Goal: Task Accomplishment & Management: Manage account settings

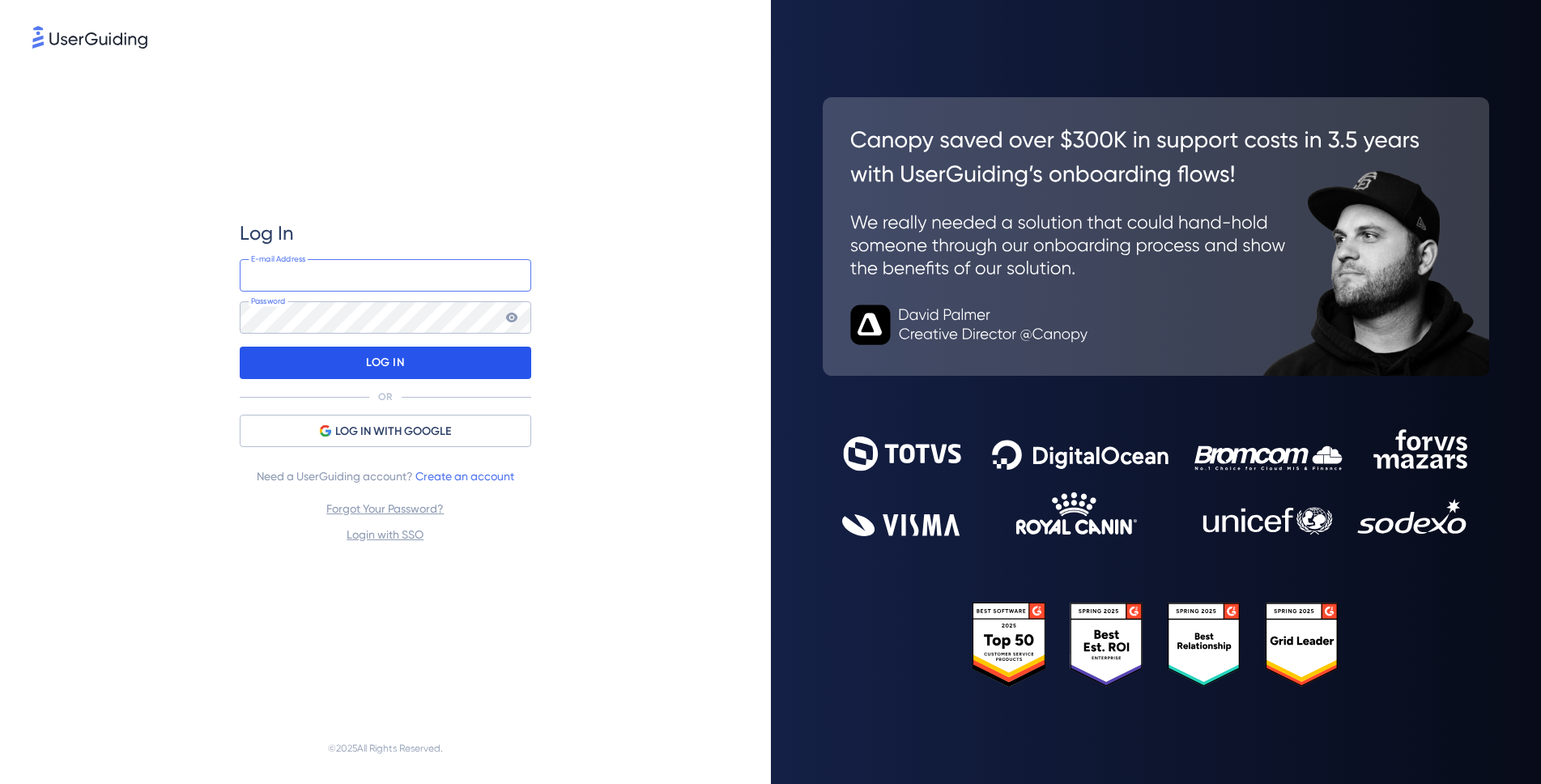
type input "[PERSON_NAME][EMAIL_ADDRESS][DOMAIN_NAME]"
click at [352, 365] on div "LOG IN" at bounding box center [385, 363] width 292 height 33
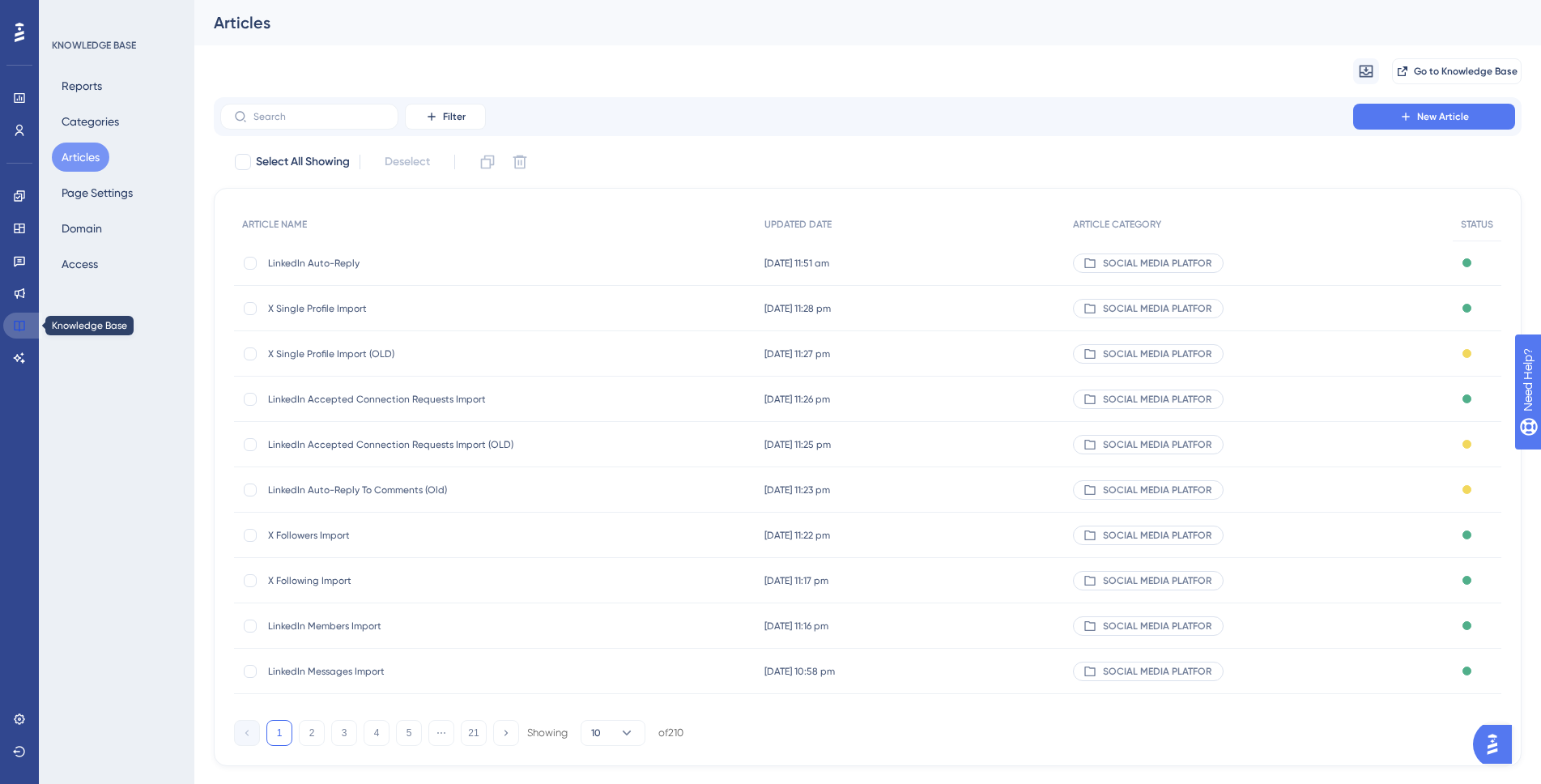
click at [18, 328] on icon at bounding box center [20, 325] width 13 height 13
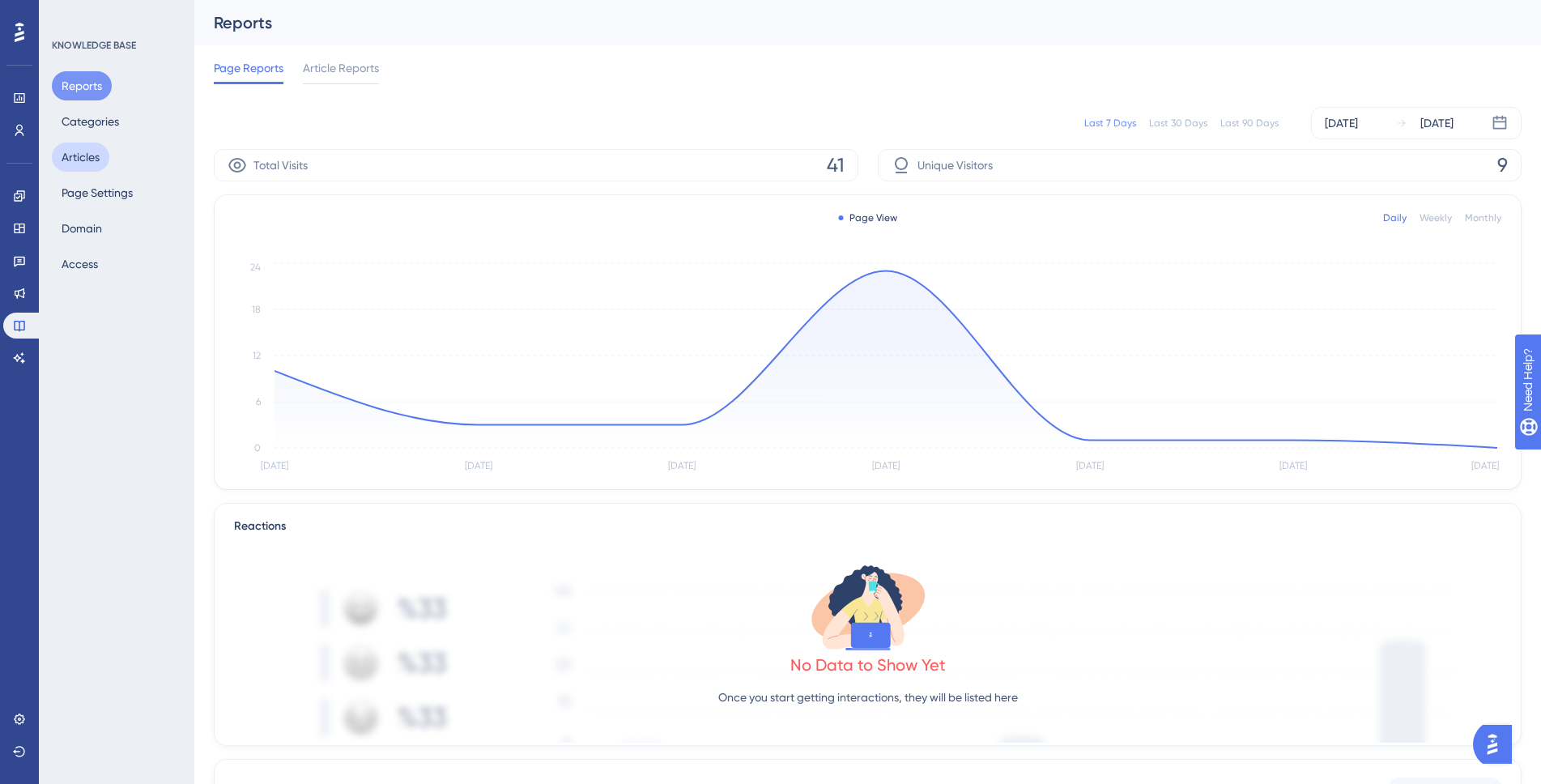
click at [74, 162] on button "Articles" at bounding box center [81, 157] width 58 height 29
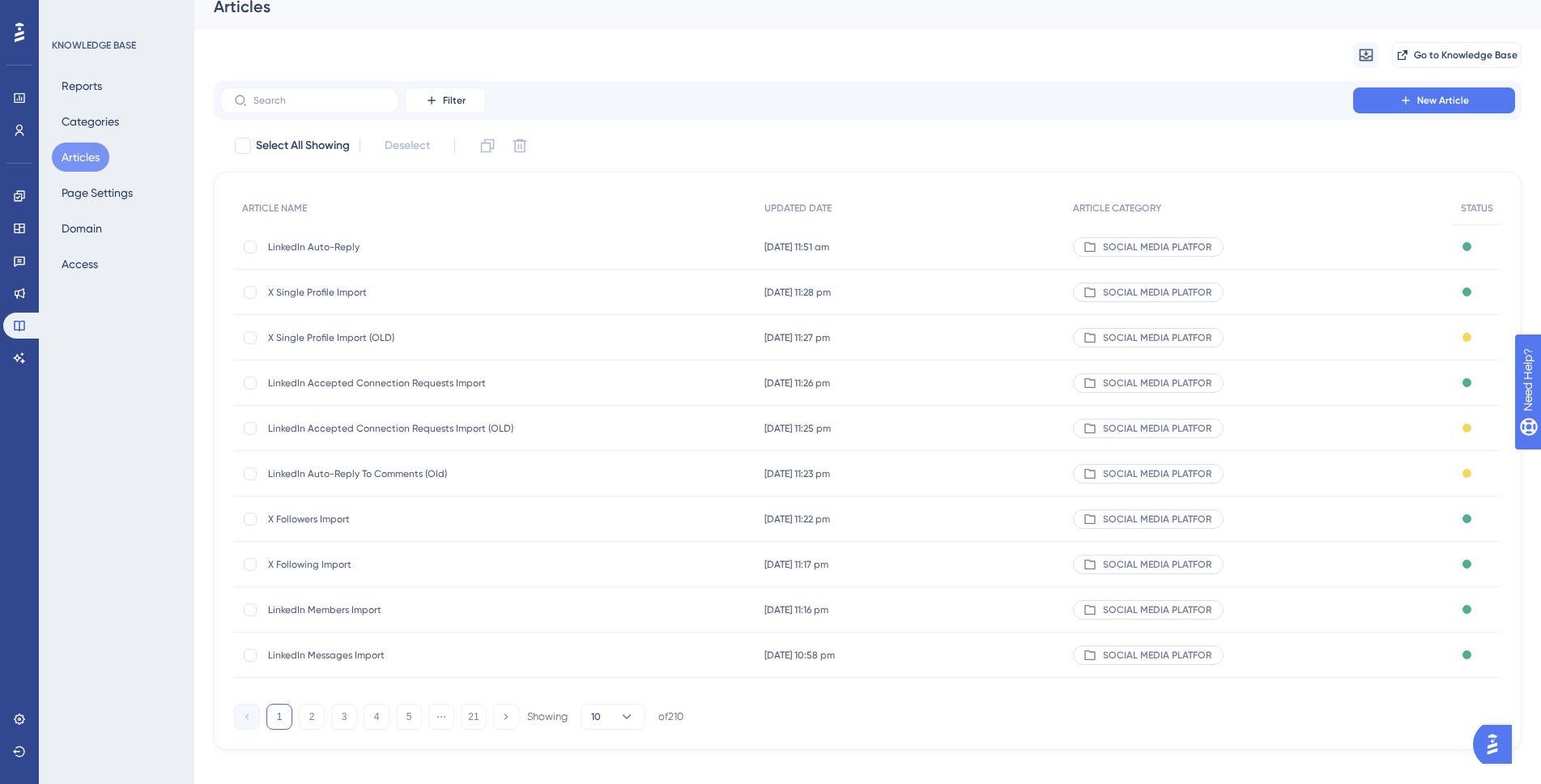
scroll to position [34, 0]
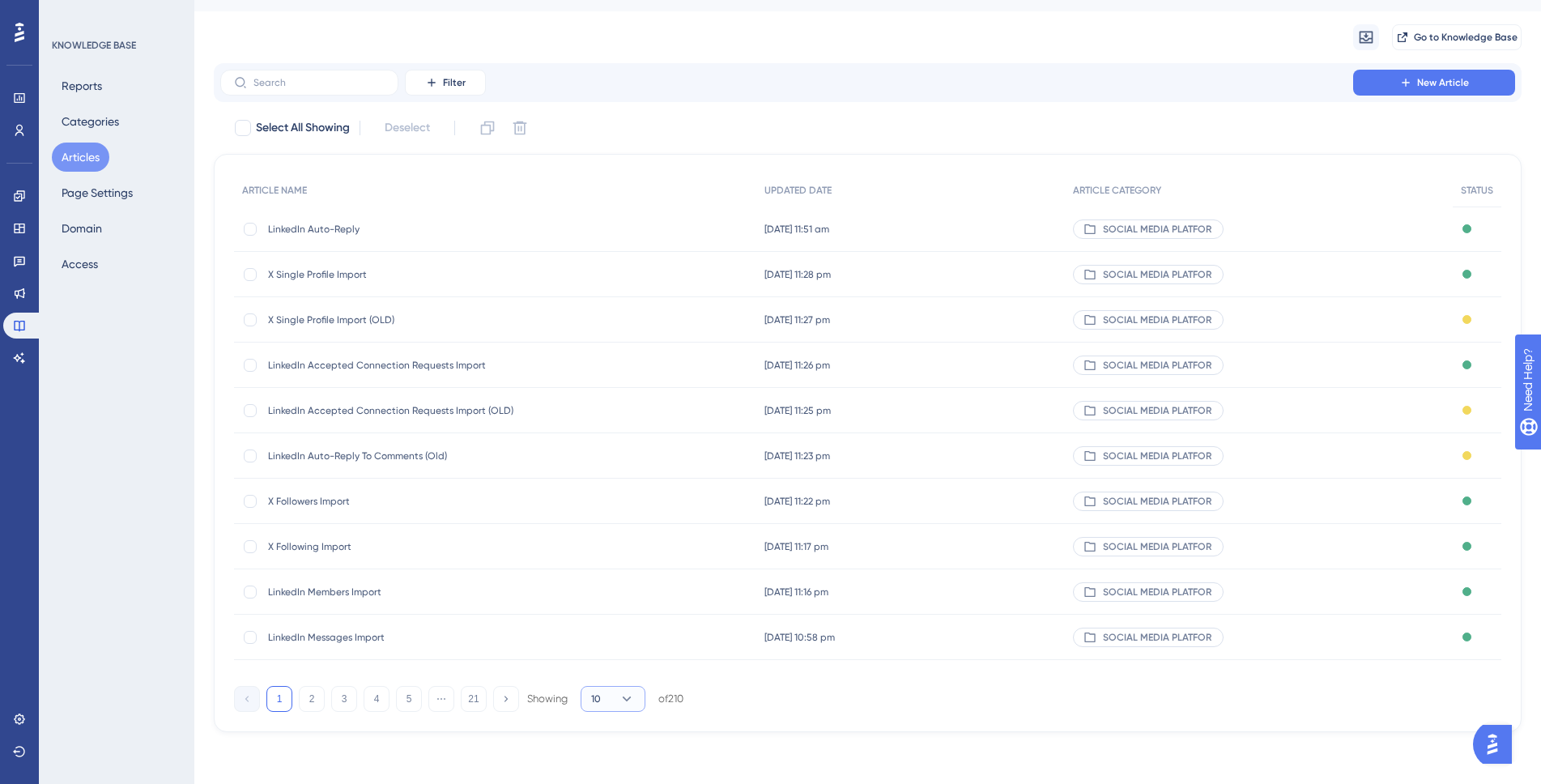
click at [616, 696] on button "10" at bounding box center [613, 699] width 65 height 26
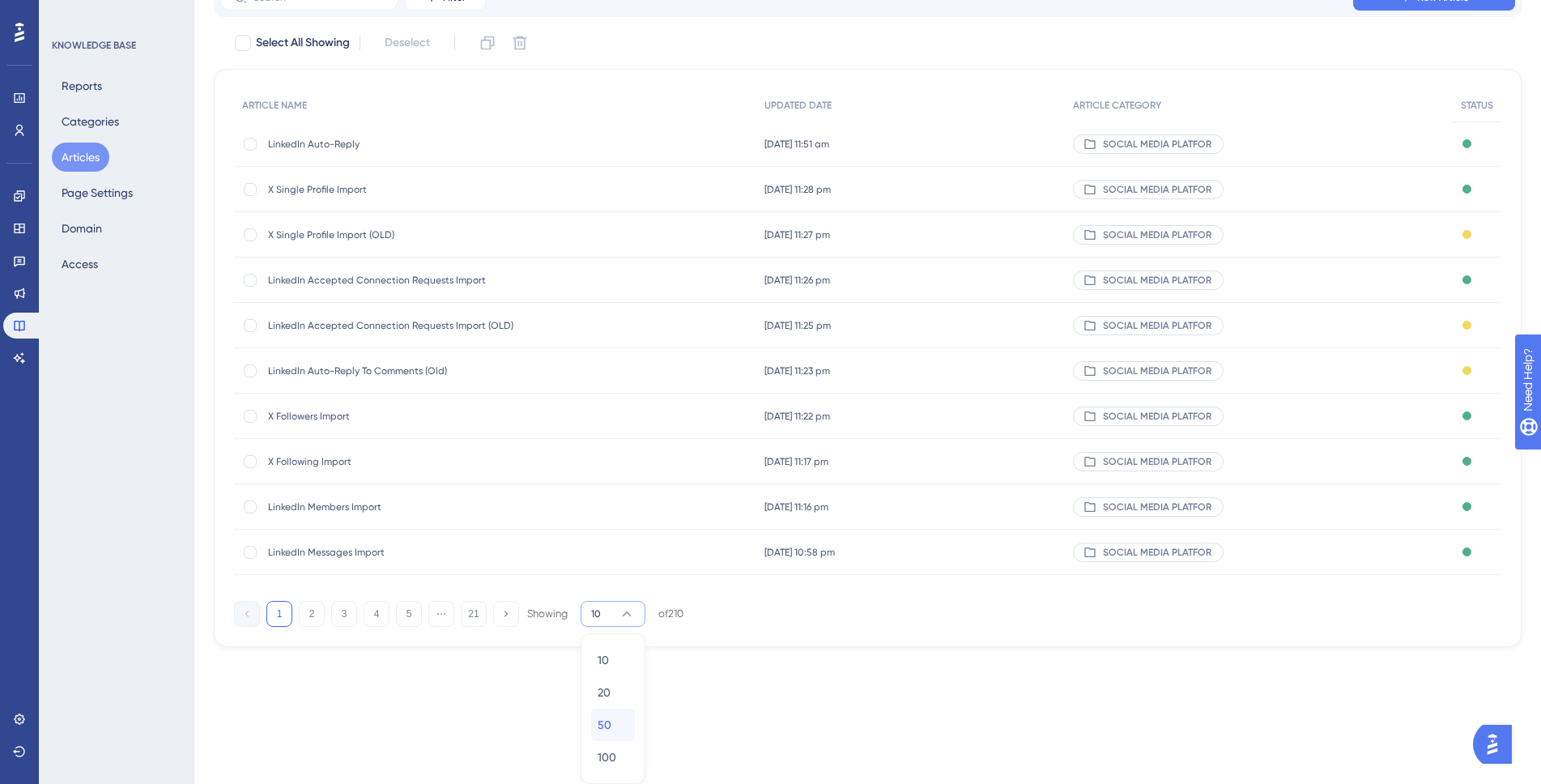
click at [614, 722] on div "50 50" at bounding box center [612, 724] width 31 height 33
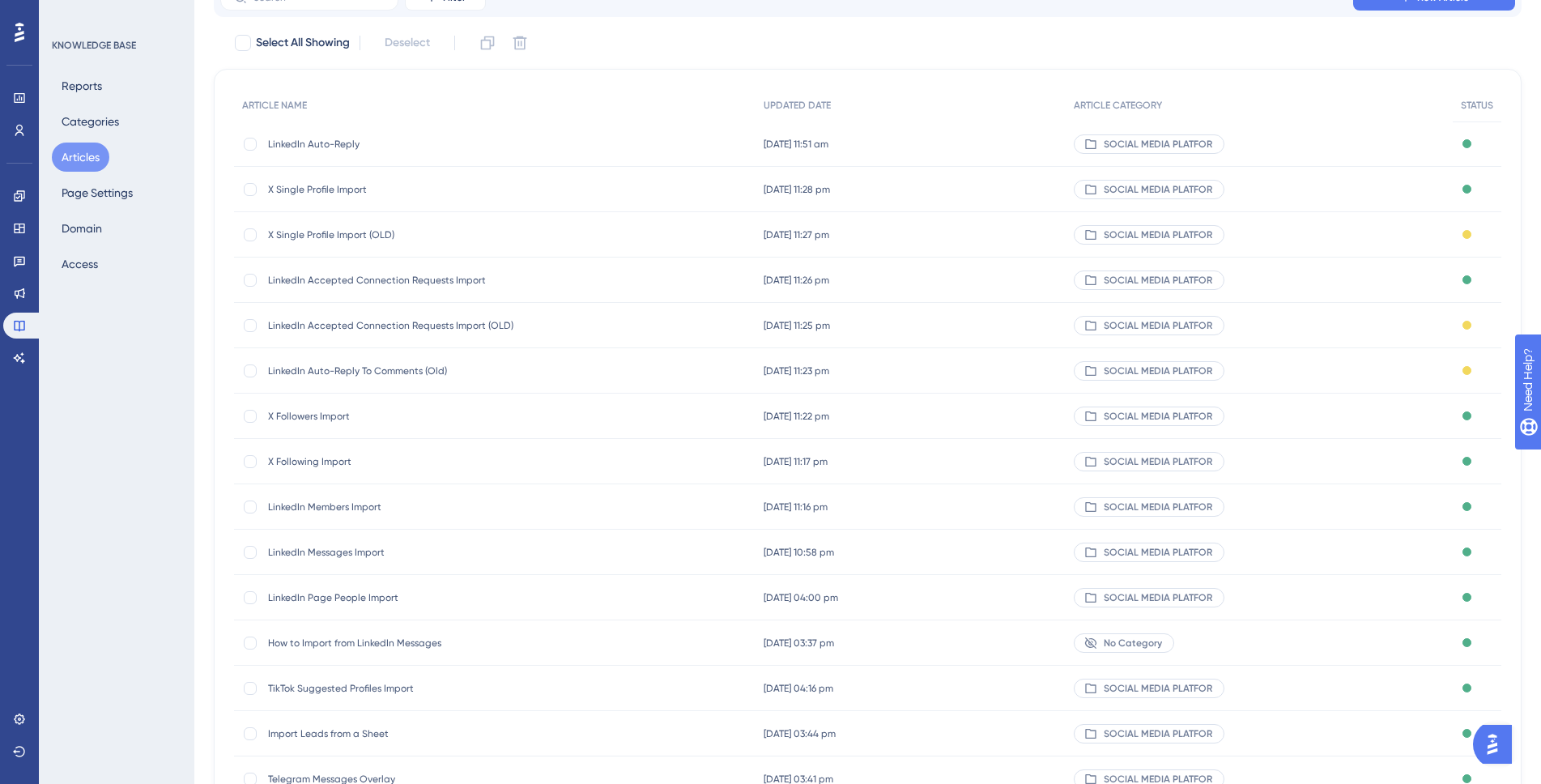
scroll to position [122, 0]
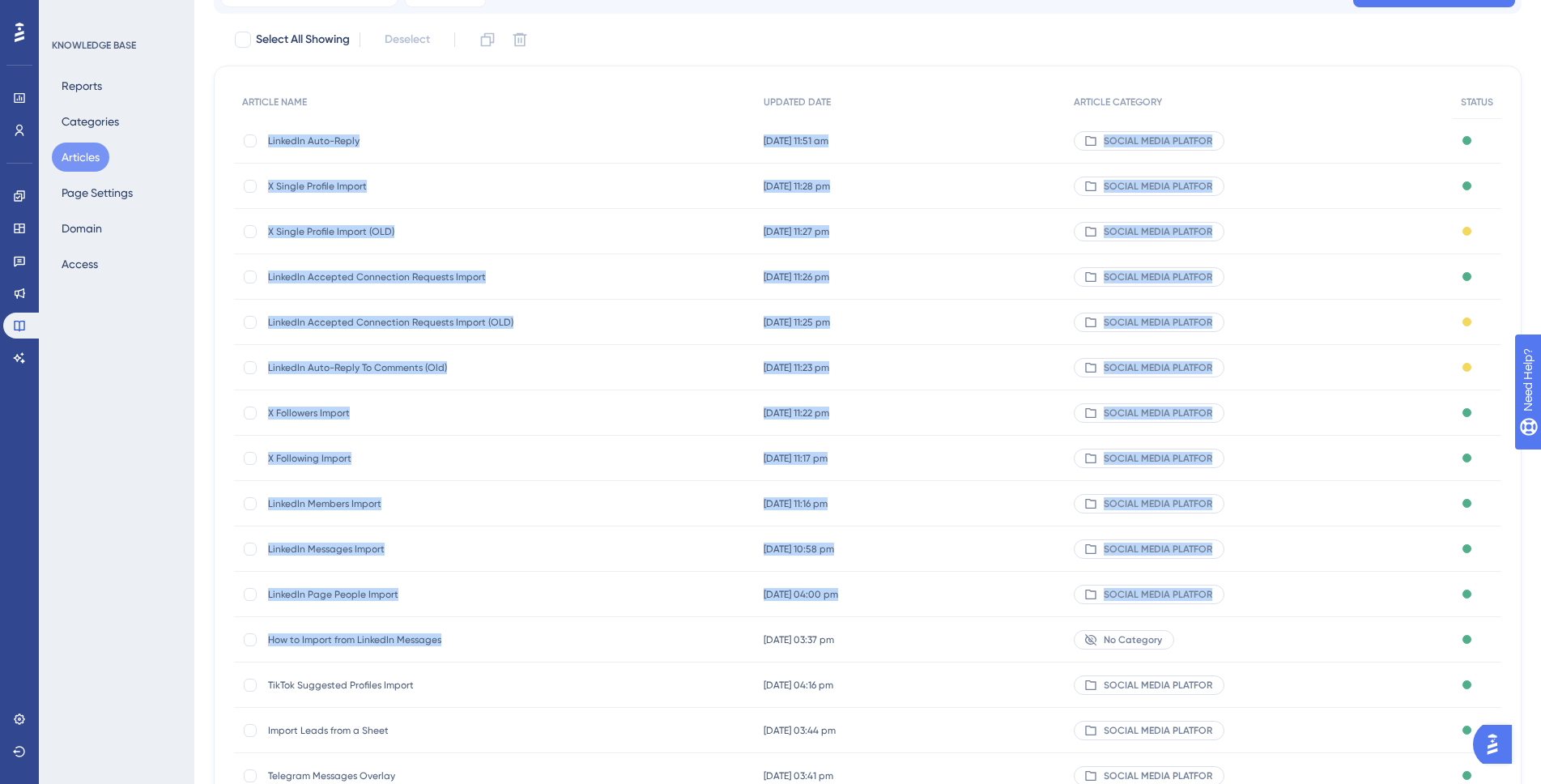
drag, startPoint x: 477, startPoint y: 645, endPoint x: 269, endPoint y: 143, distance: 543.4
copy div "LinkedIn Auto-Reply LinkedIn Auto-Reply [DATE] 11:51 am [DATE] 11:51 am SOCIAL …"
click at [589, 375] on div "LinkedIn Auto-Reply To Comments (Old) LinkedIn Auto-Reply To Comments (Old)" at bounding box center [495, 367] width 522 height 46
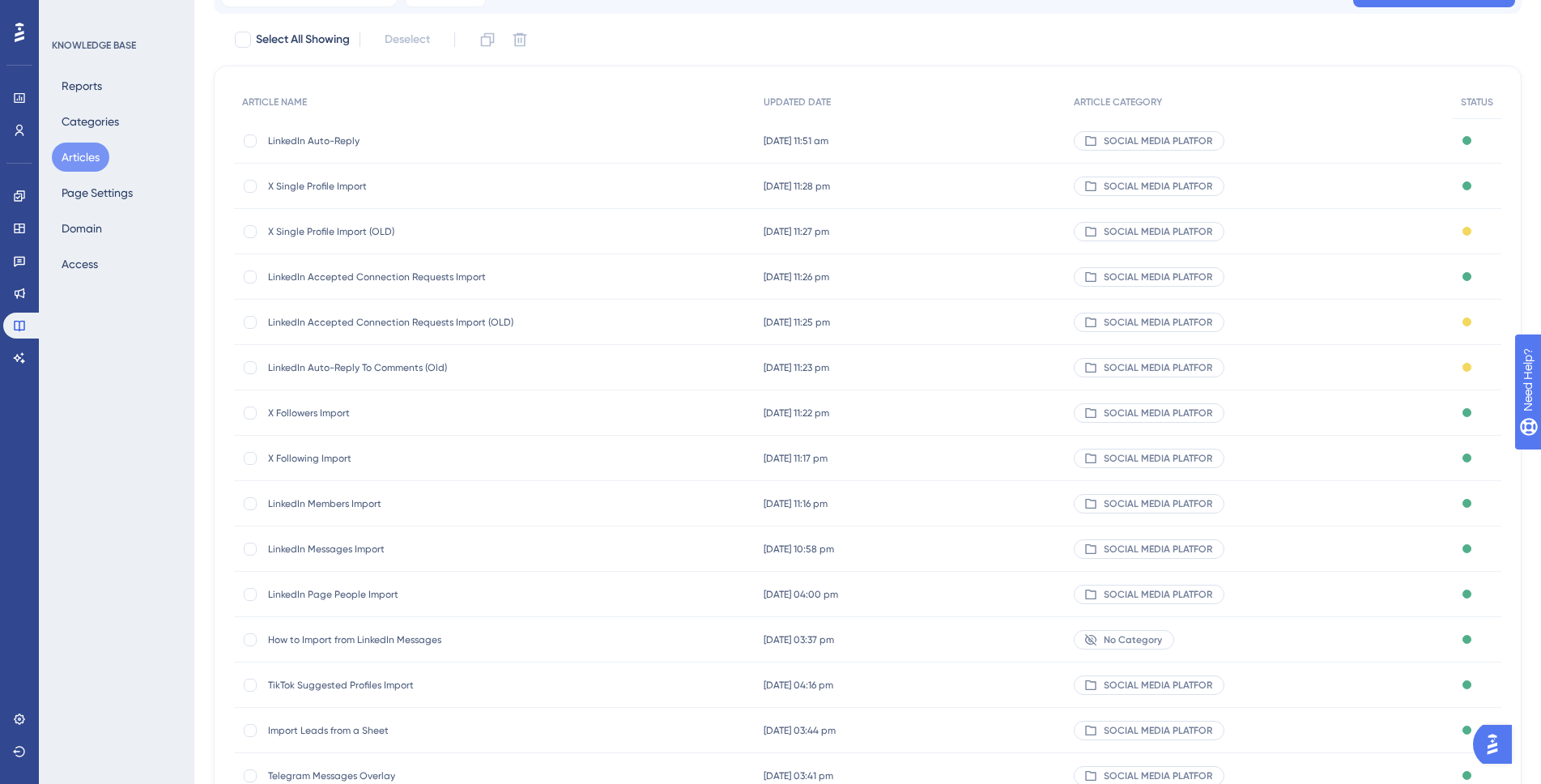
click at [461, 324] on span "LinkedIn Accepted Connection Requests Import (OLD)" at bounding box center [398, 323] width 259 height 13
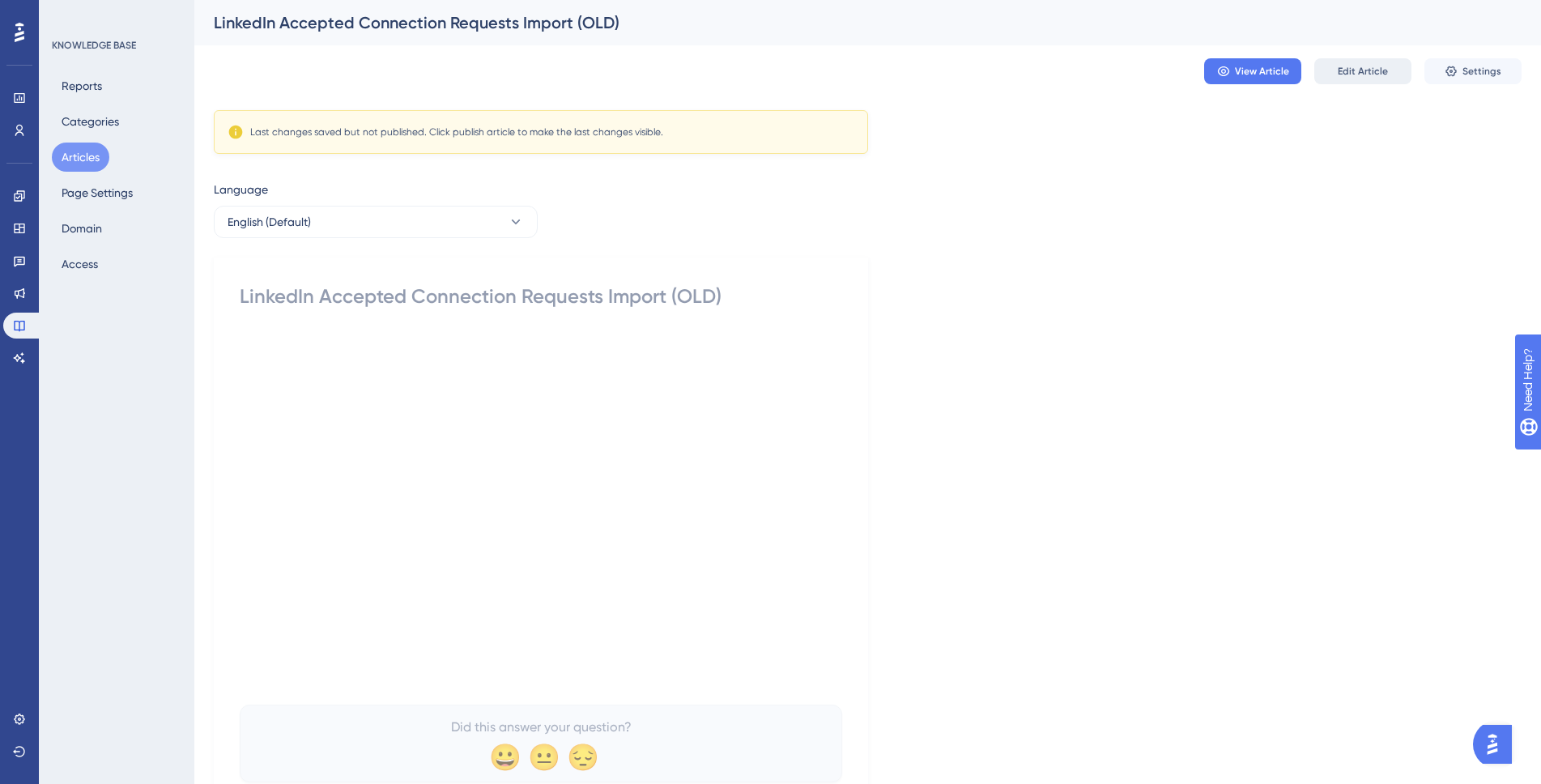
click at [1380, 71] on span "Edit Article" at bounding box center [1363, 72] width 50 height 13
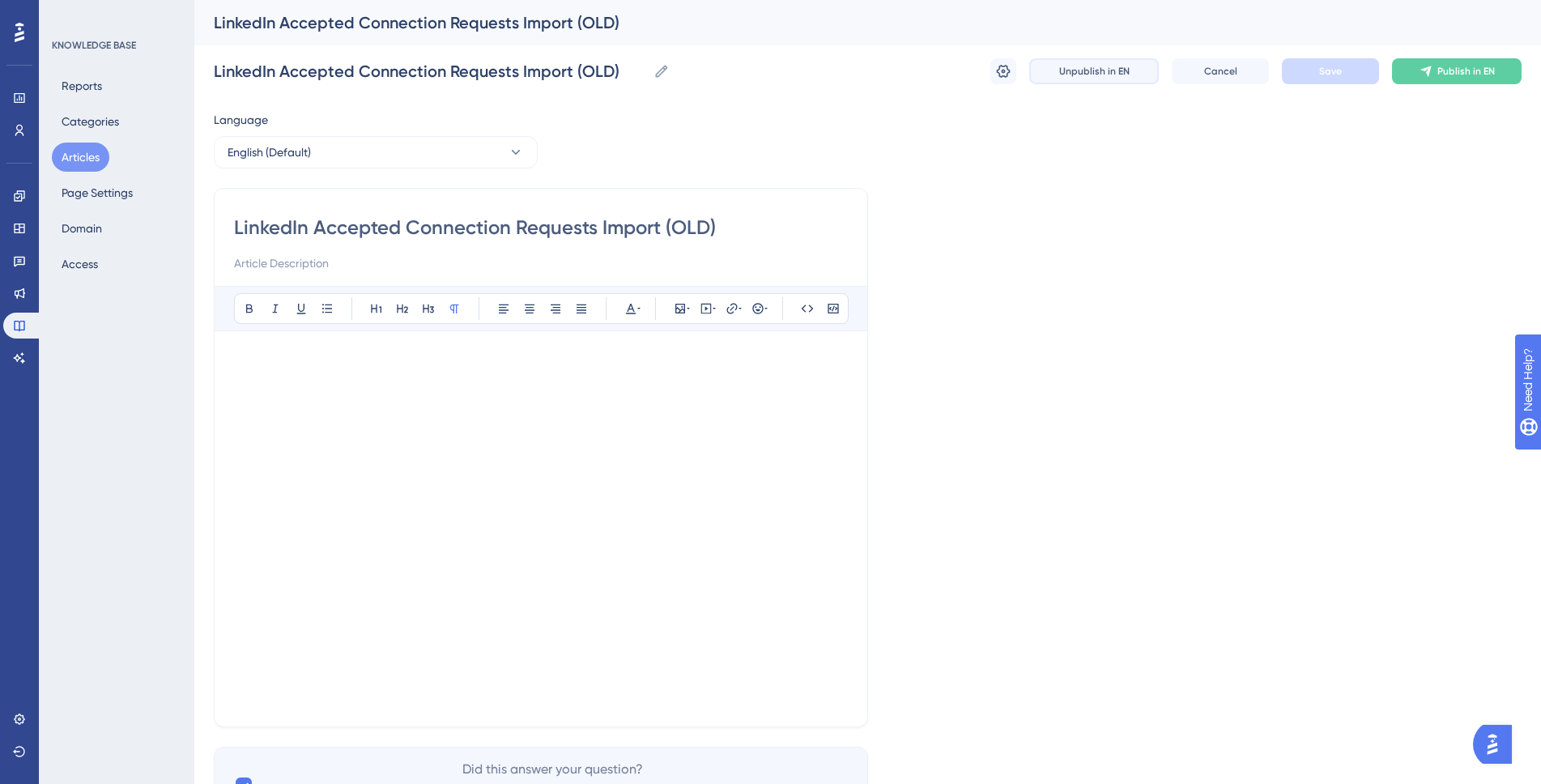
click at [1090, 76] on span "Unpublish in EN" at bounding box center [1094, 72] width 71 height 13
click at [1002, 76] on icon at bounding box center [1004, 72] width 14 height 13
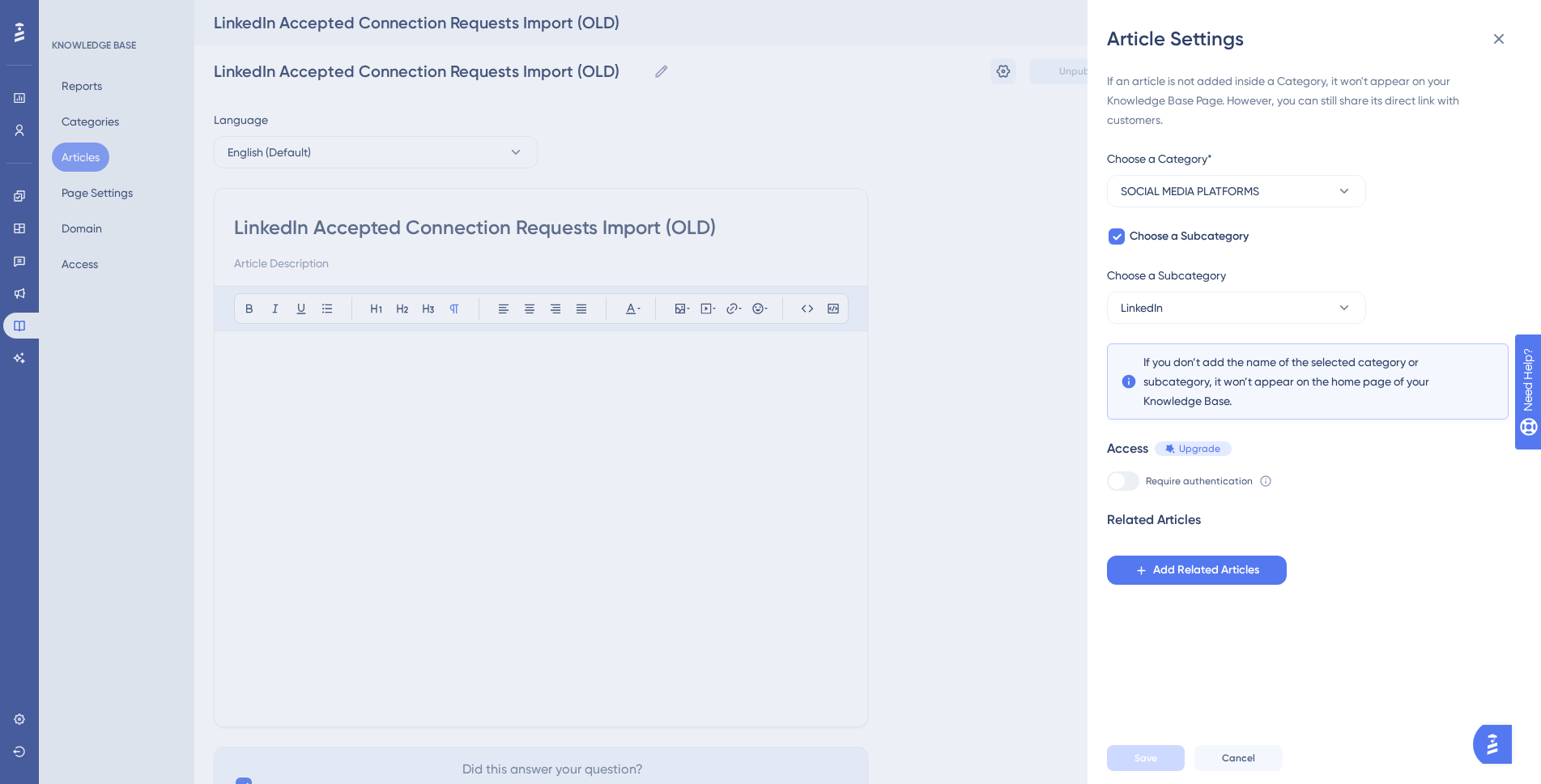
click at [74, 162] on div "Article Settings If an article is not added inside a Category, it won't appear …" at bounding box center [770, 392] width 1541 height 784
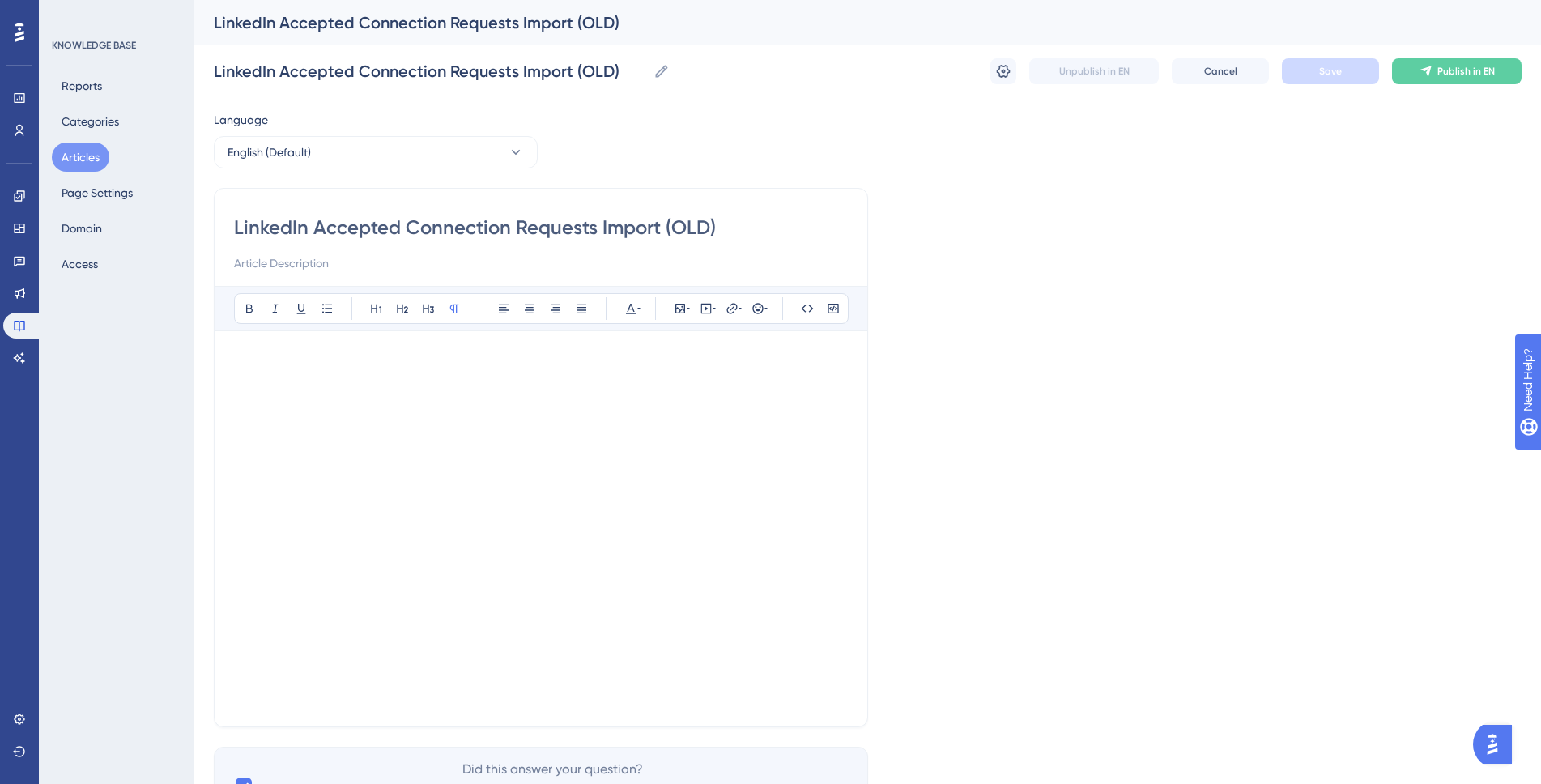
click at [78, 158] on button "Articles" at bounding box center [81, 157] width 58 height 29
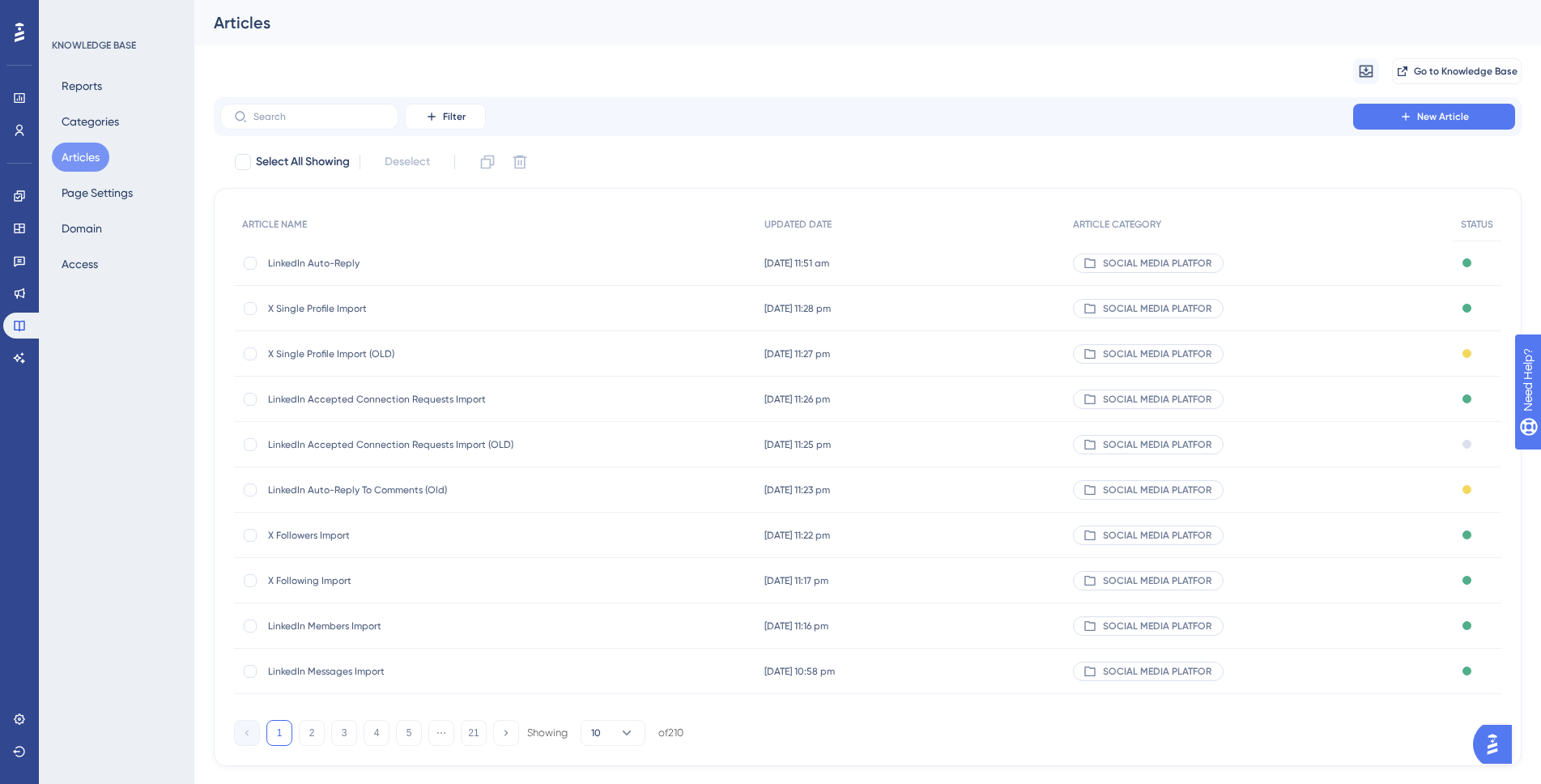
click at [343, 351] on span "X Single Profile Import (OLD)" at bounding box center [398, 354] width 259 height 13
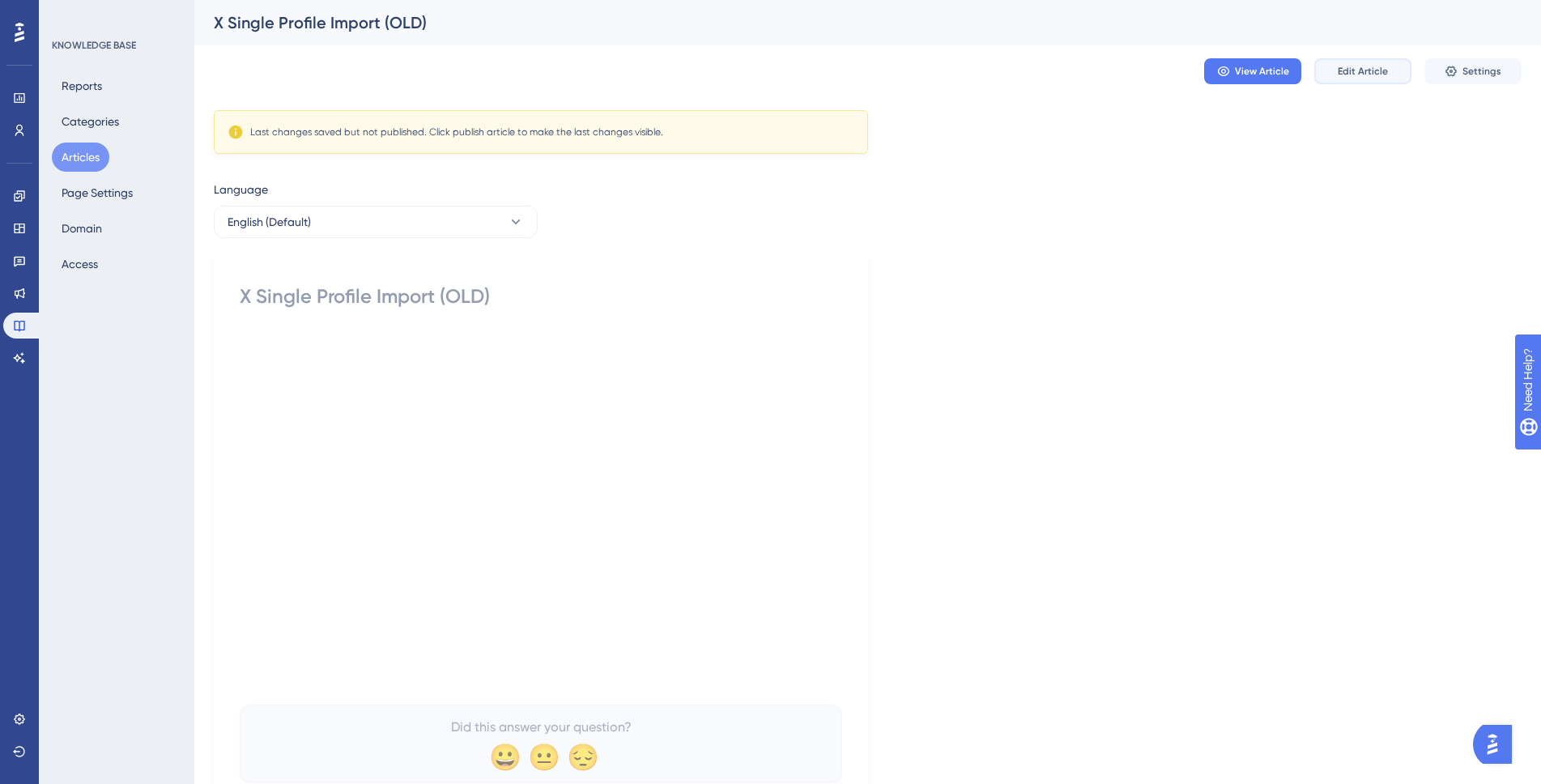
click at [1353, 76] on span "Edit Article" at bounding box center [1363, 72] width 50 height 13
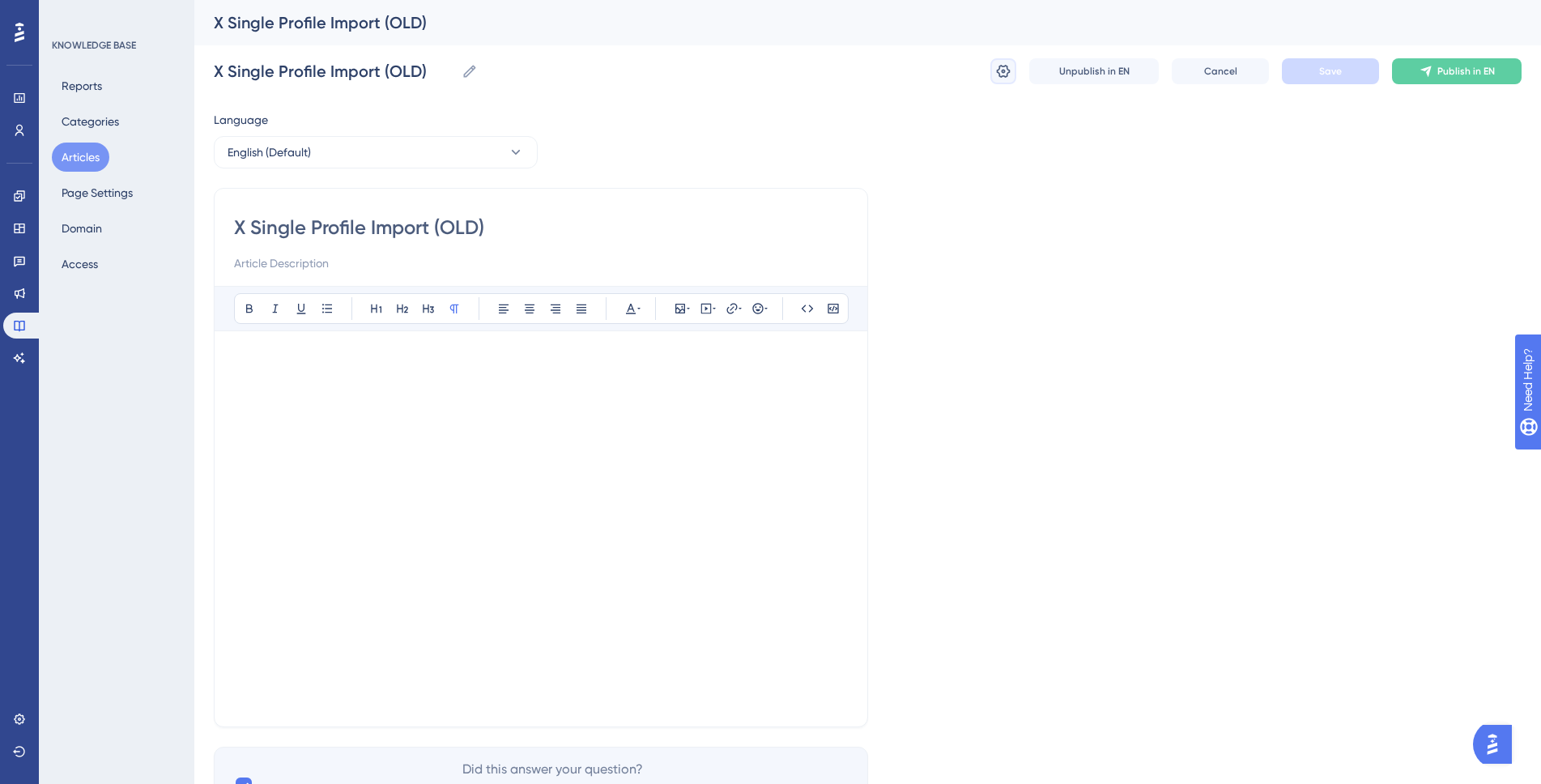
click at [1005, 71] on icon at bounding box center [1004, 72] width 14 height 13
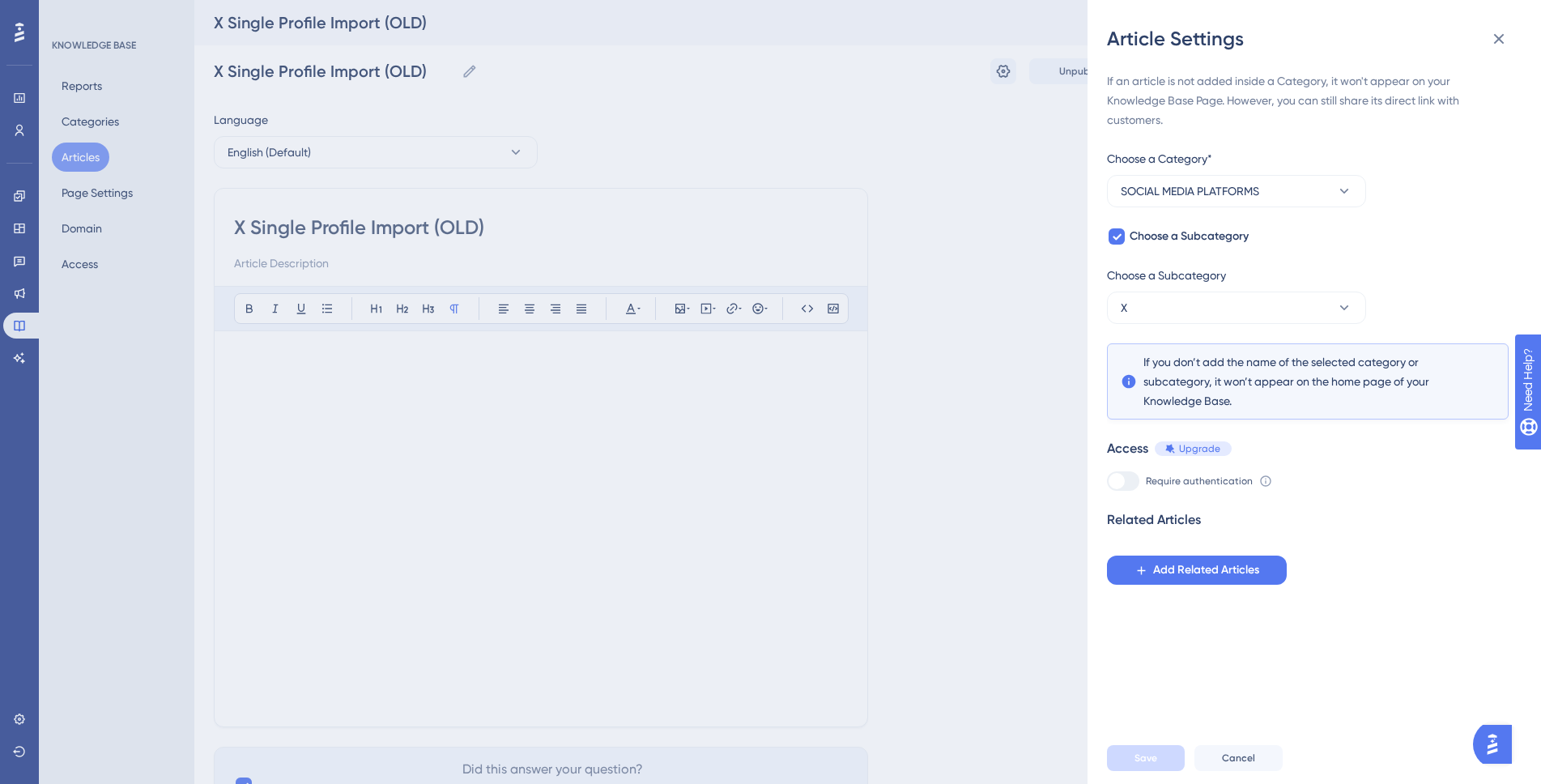
click at [970, 121] on div "Article Settings If an article is not added inside a Category, it won't appear …" at bounding box center [770, 392] width 1541 height 784
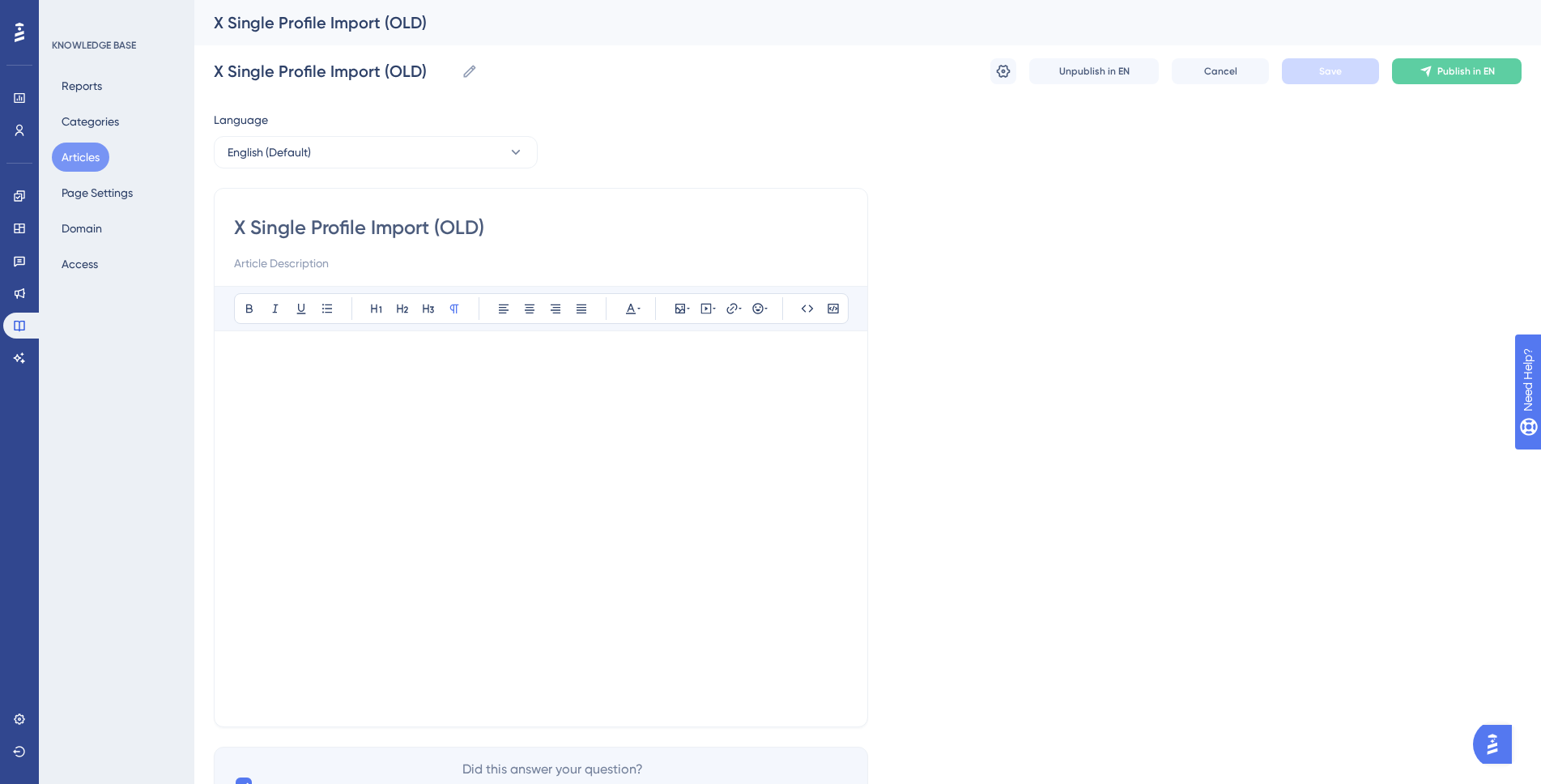
click at [89, 156] on button "Articles" at bounding box center [81, 157] width 58 height 29
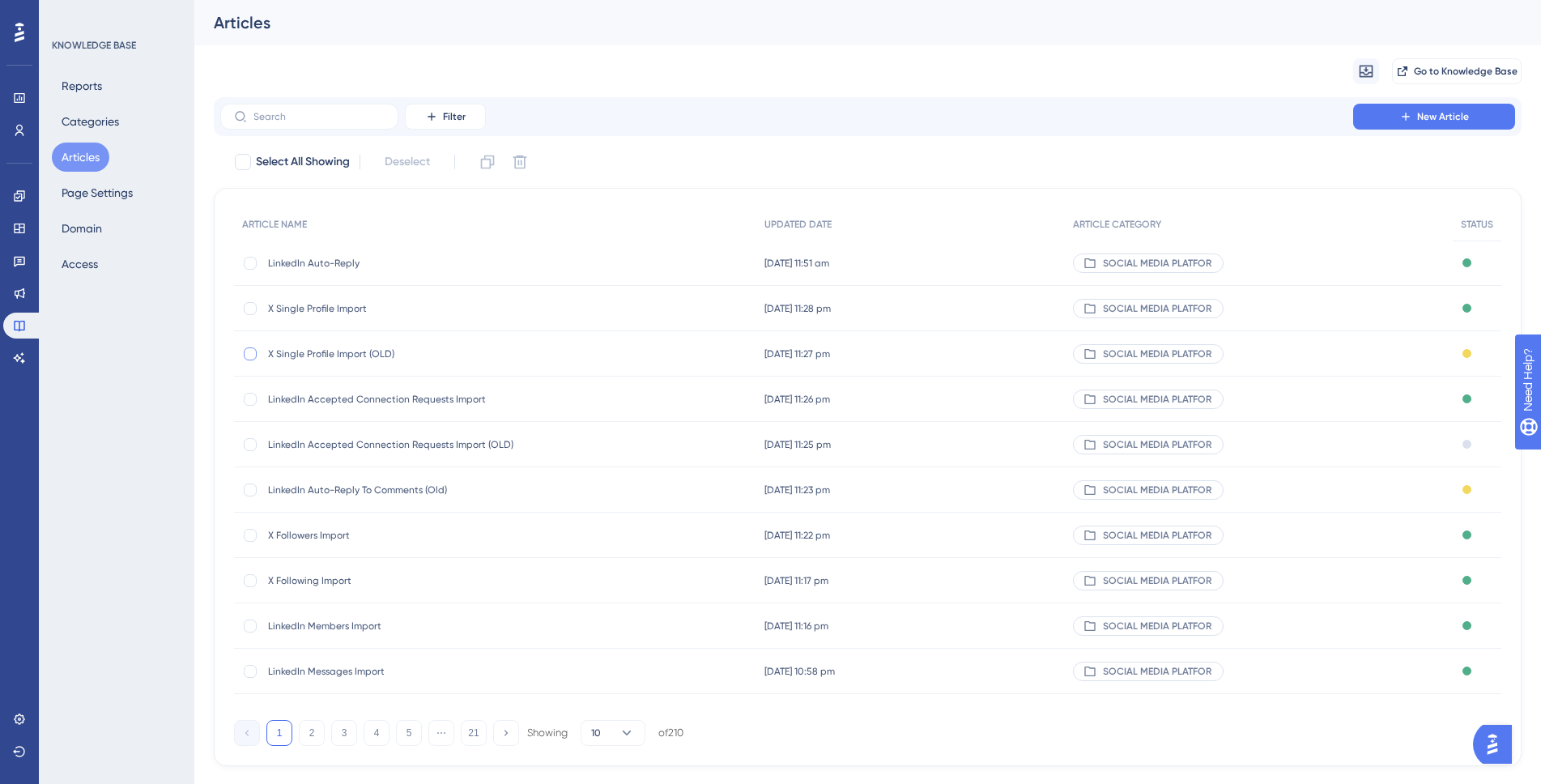
click at [253, 355] on div at bounding box center [251, 354] width 13 height 13
checkbox input "true"
click at [251, 446] on div at bounding box center [251, 445] width 13 height 13
checkbox input "true"
click at [518, 160] on icon at bounding box center [519, 161] width 16 height 16
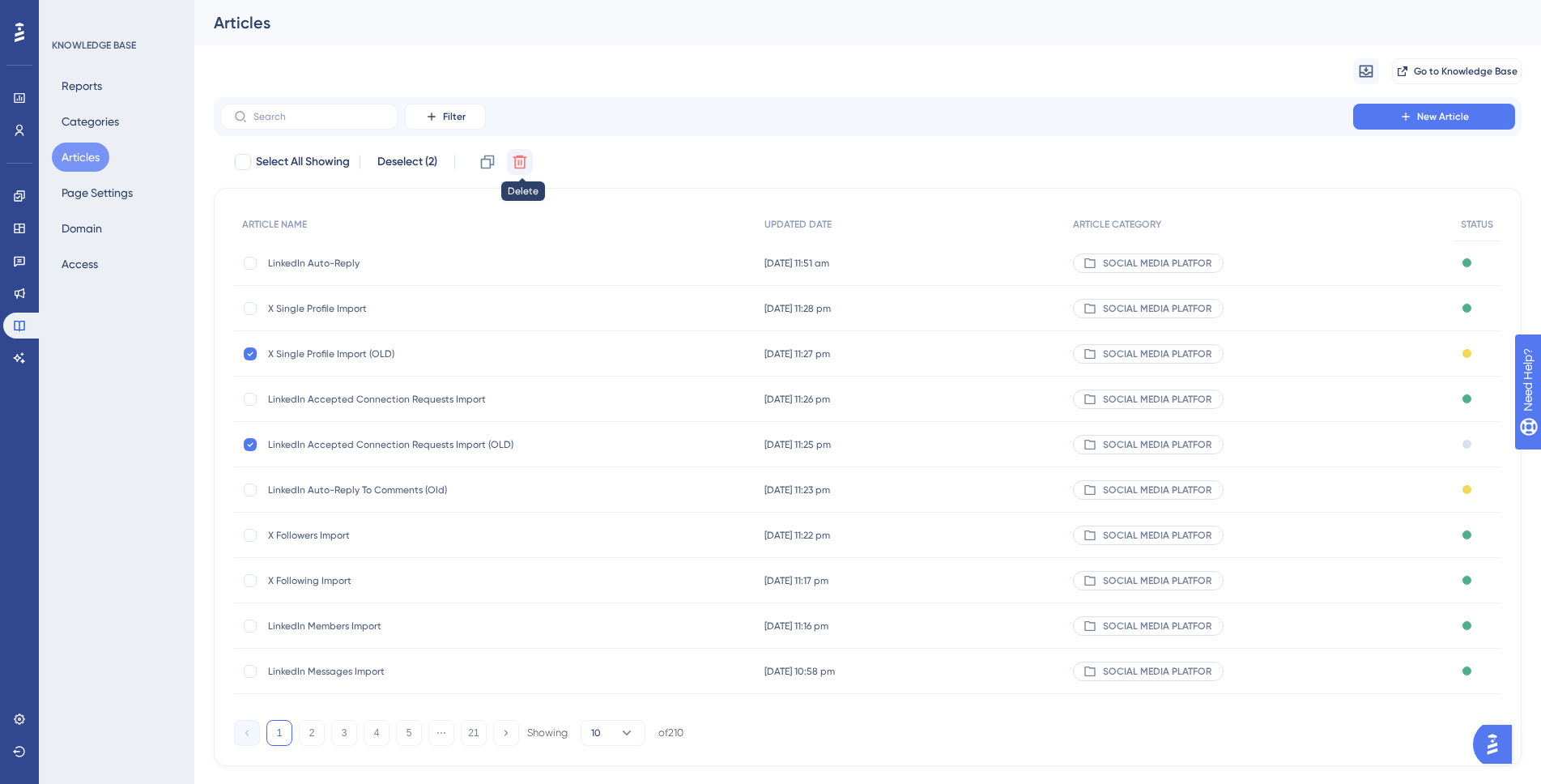
checkbox input "false"
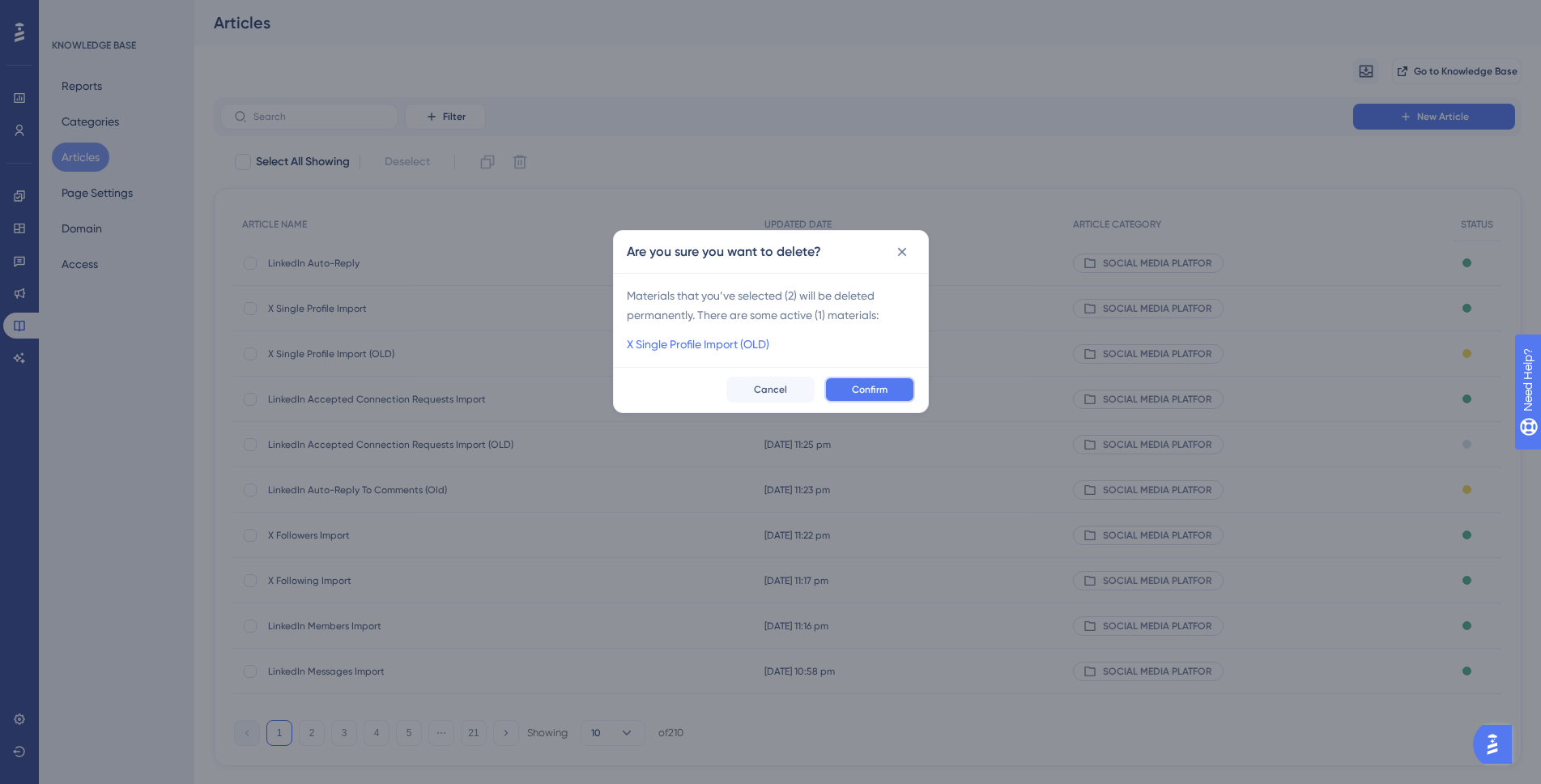
click at [870, 386] on span "Confirm" at bounding box center [870, 390] width 35 height 13
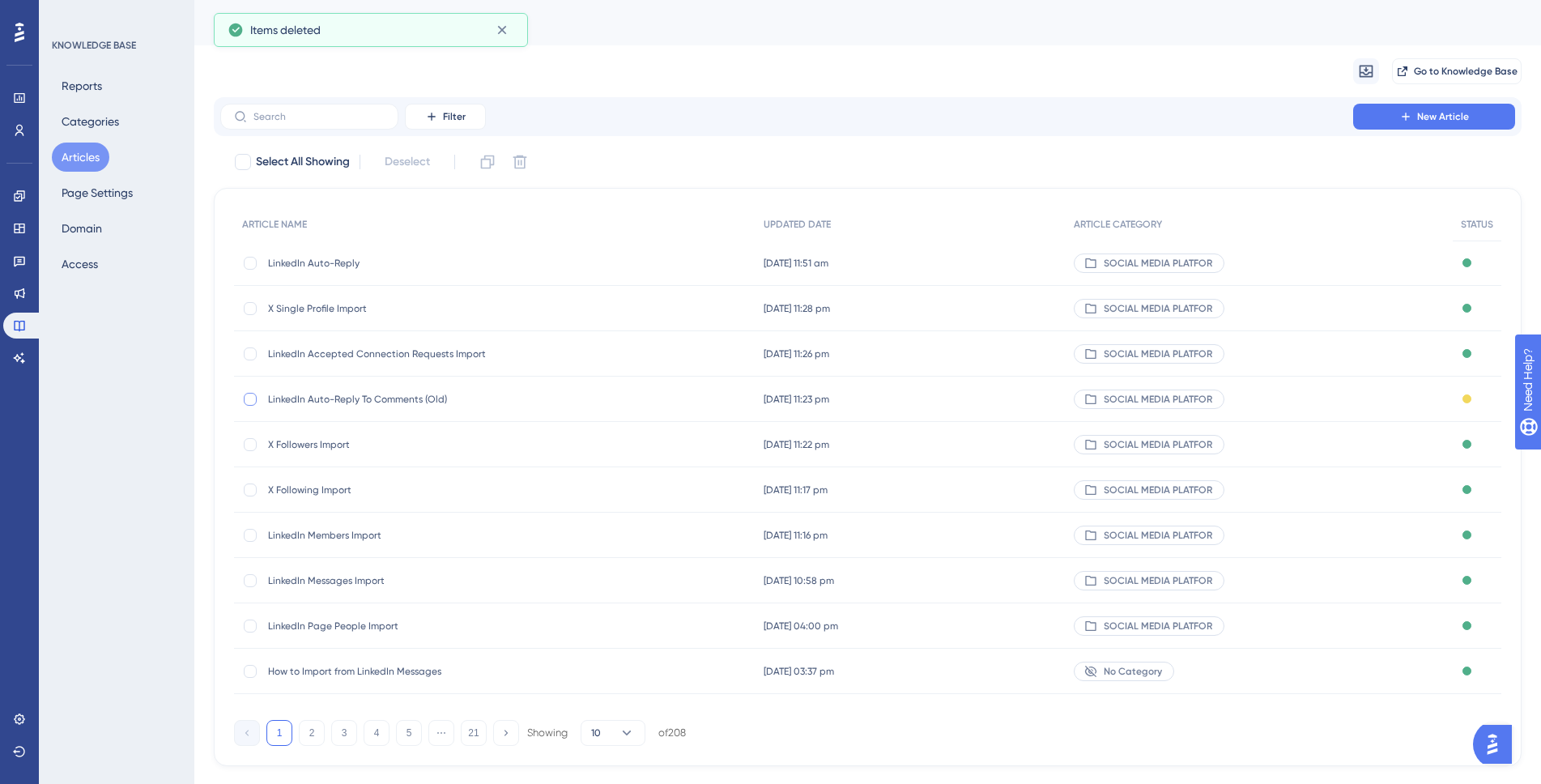
click at [248, 399] on div at bounding box center [251, 399] width 13 height 13
click at [522, 159] on icon at bounding box center [520, 162] width 14 height 14
checkbox input "false"
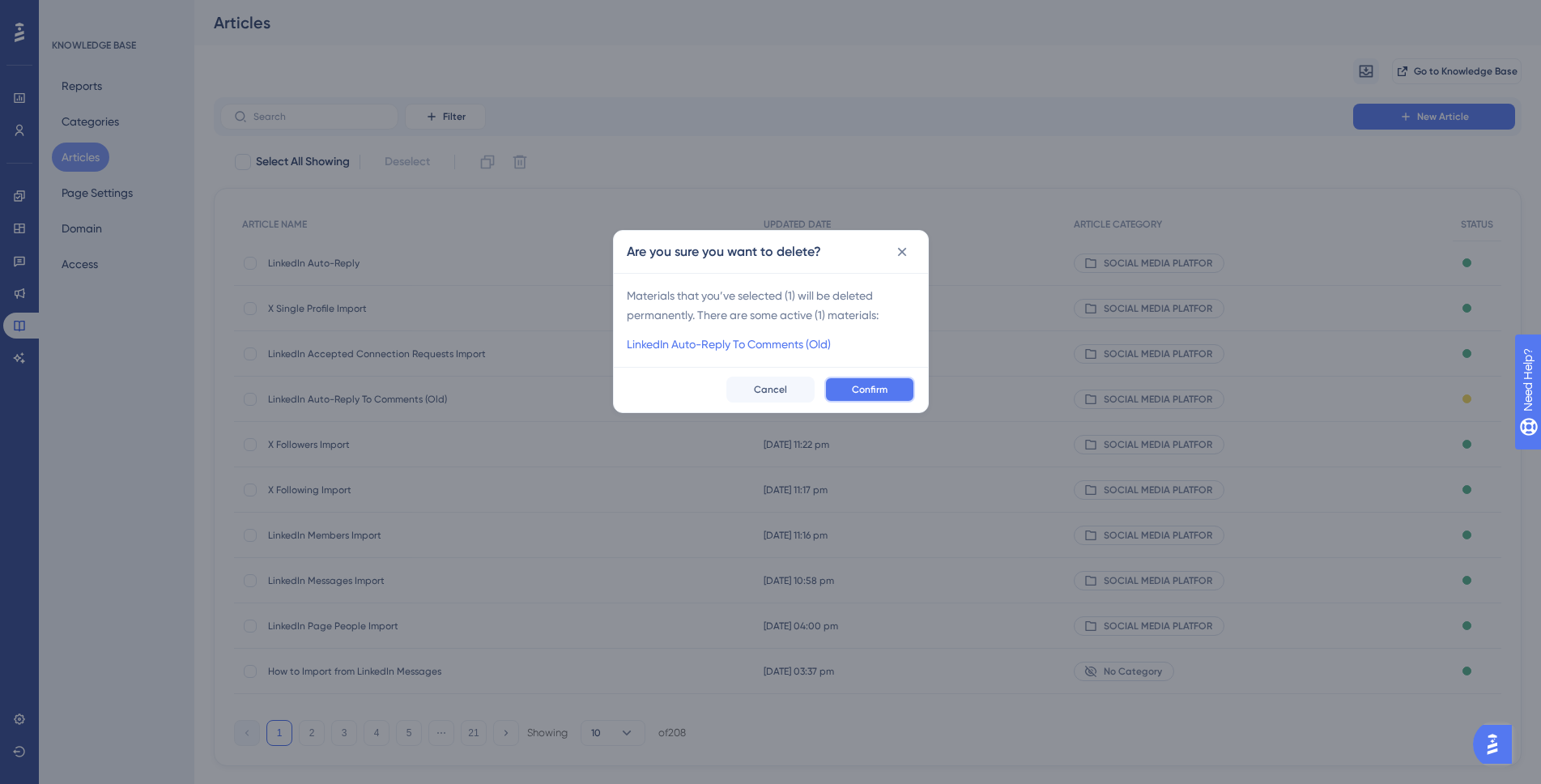
click at [857, 390] on span "Confirm" at bounding box center [870, 390] width 35 height 13
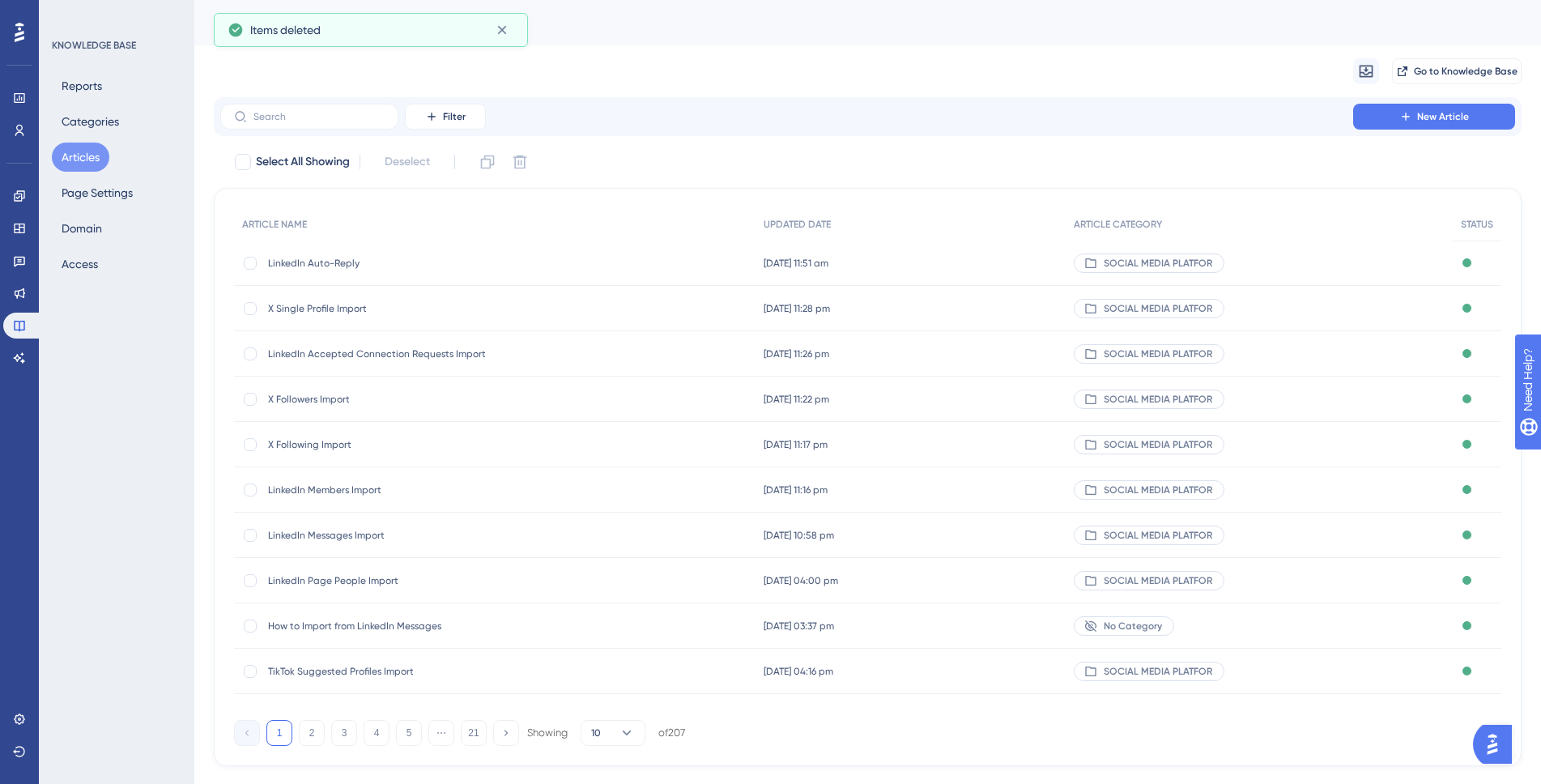
scroll to position [34, 0]
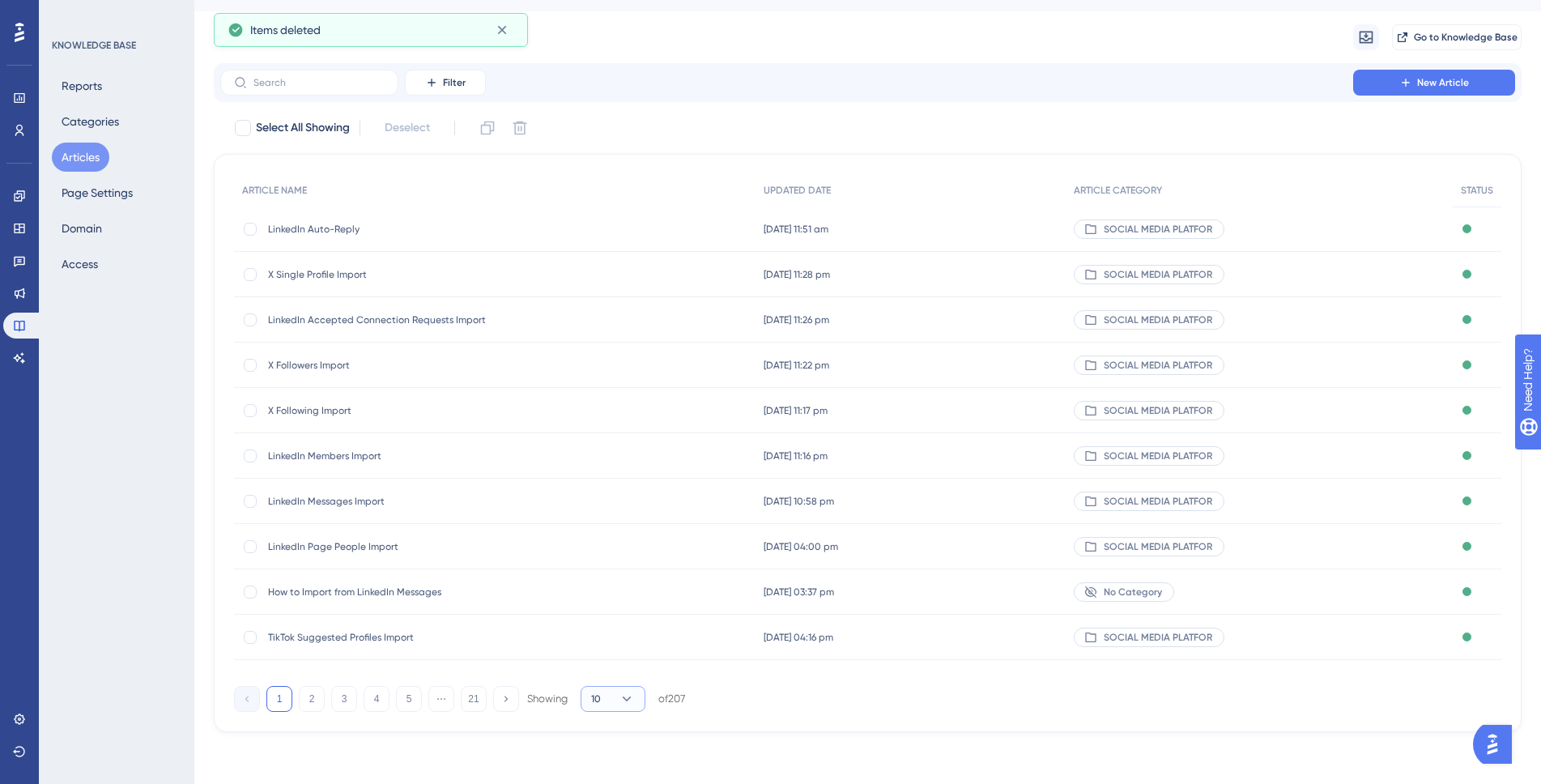
click at [596, 701] on span "10" at bounding box center [596, 699] width 9 height 13
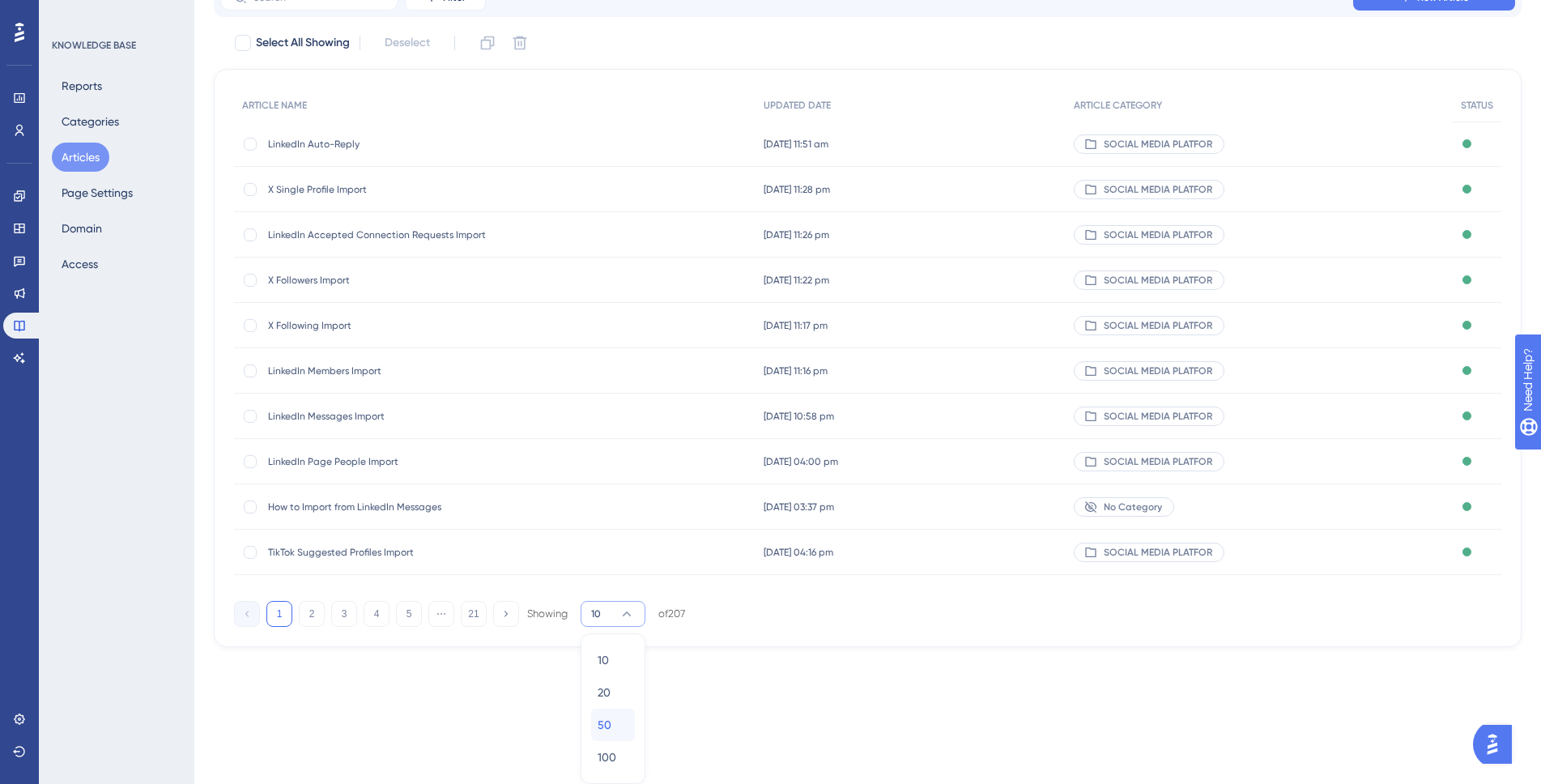
click at [614, 732] on div "50 50" at bounding box center [612, 724] width 31 height 33
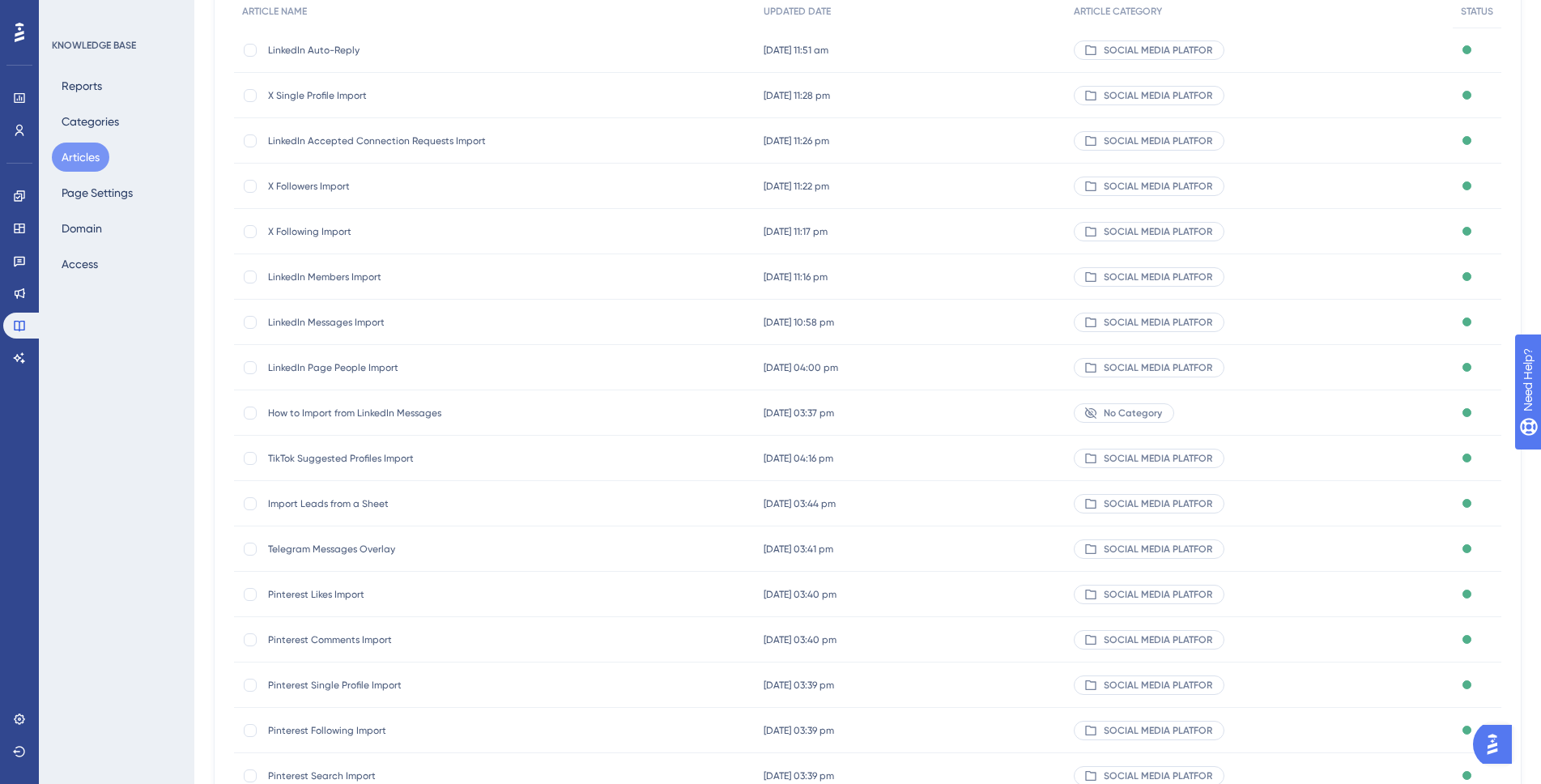
scroll to position [0, 0]
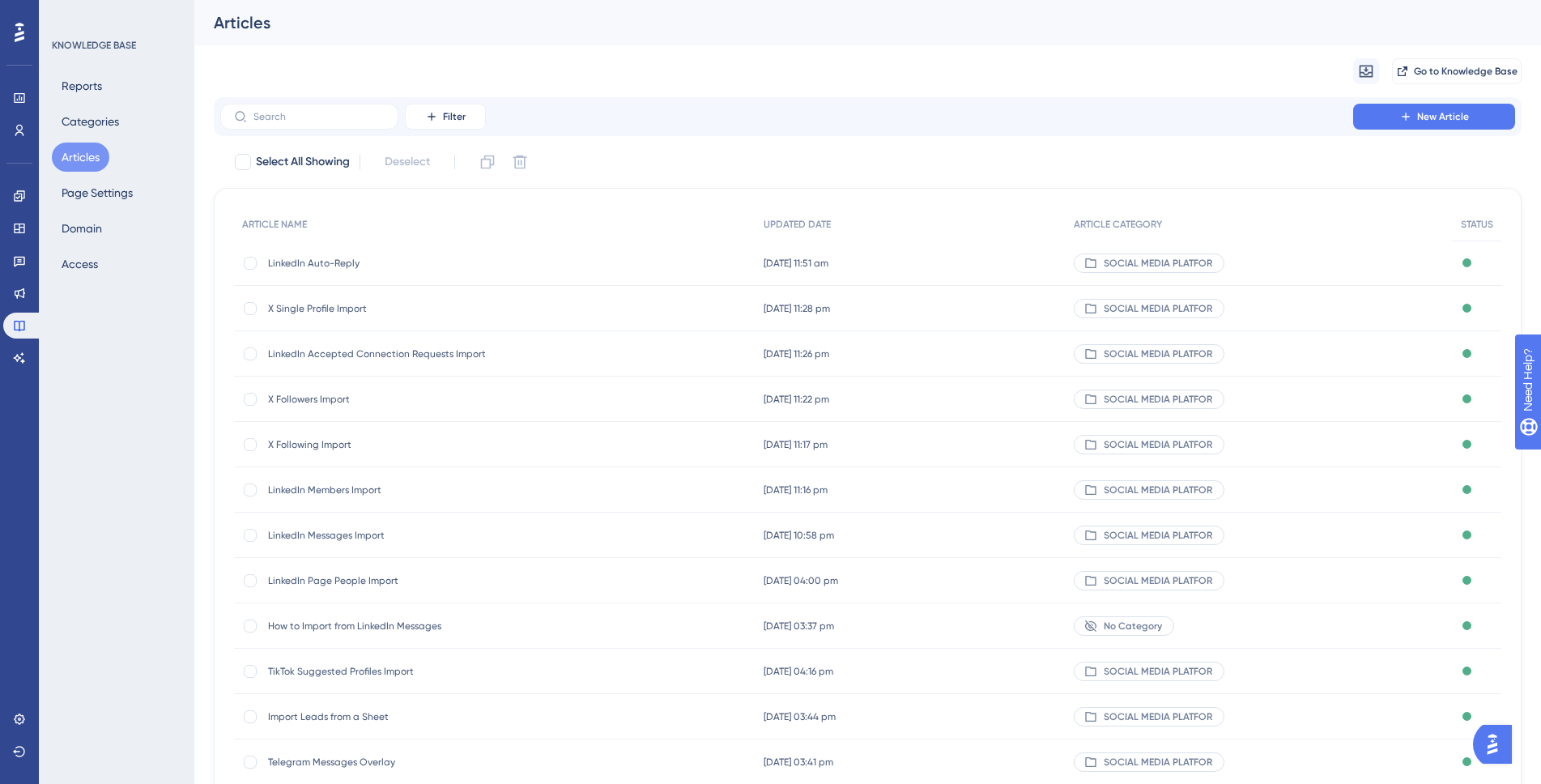
click at [409, 626] on span "How to Import from LinkedIn Messages" at bounding box center [398, 626] width 259 height 13
click at [346, 494] on span "LinkedIn Members Import" at bounding box center [398, 490] width 259 height 13
click at [357, 534] on span "LinkedIn Messages Import" at bounding box center [398, 535] width 259 height 13
click at [253, 626] on div at bounding box center [251, 626] width 13 height 13
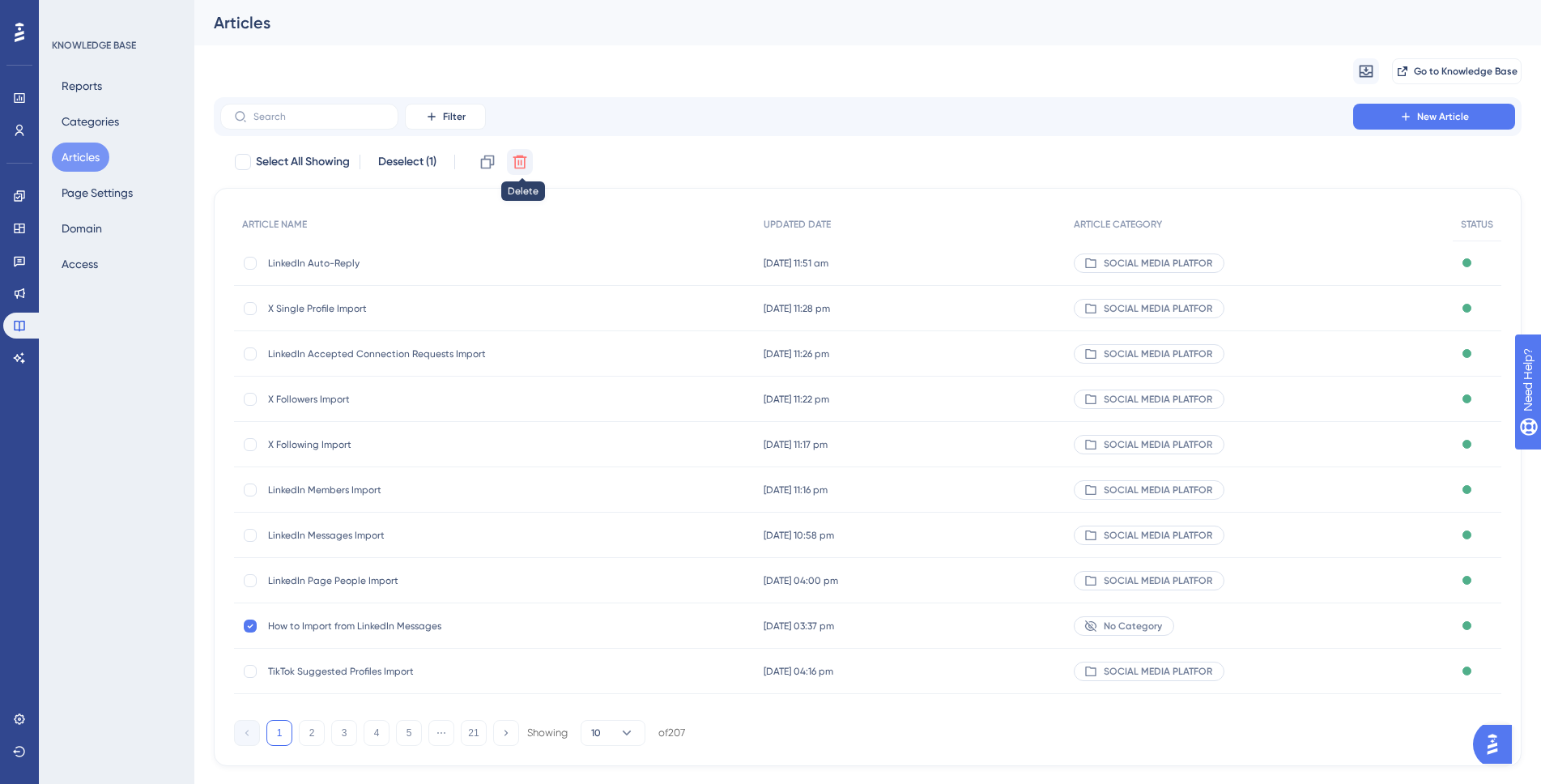
click at [524, 164] on icon at bounding box center [519, 161] width 16 height 16
checkbox input "false"
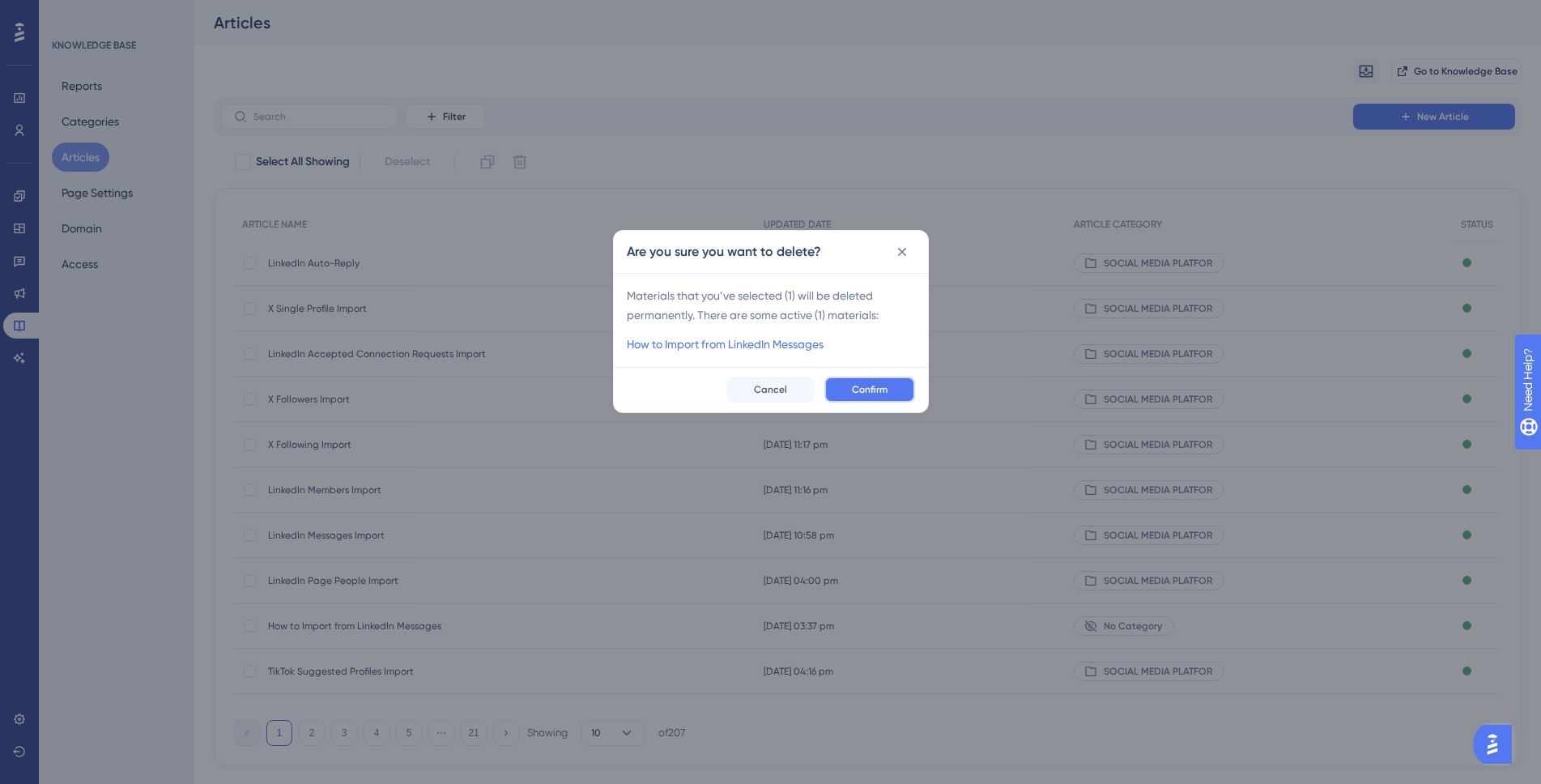
click at [880, 386] on span "Confirm" at bounding box center [870, 390] width 35 height 13
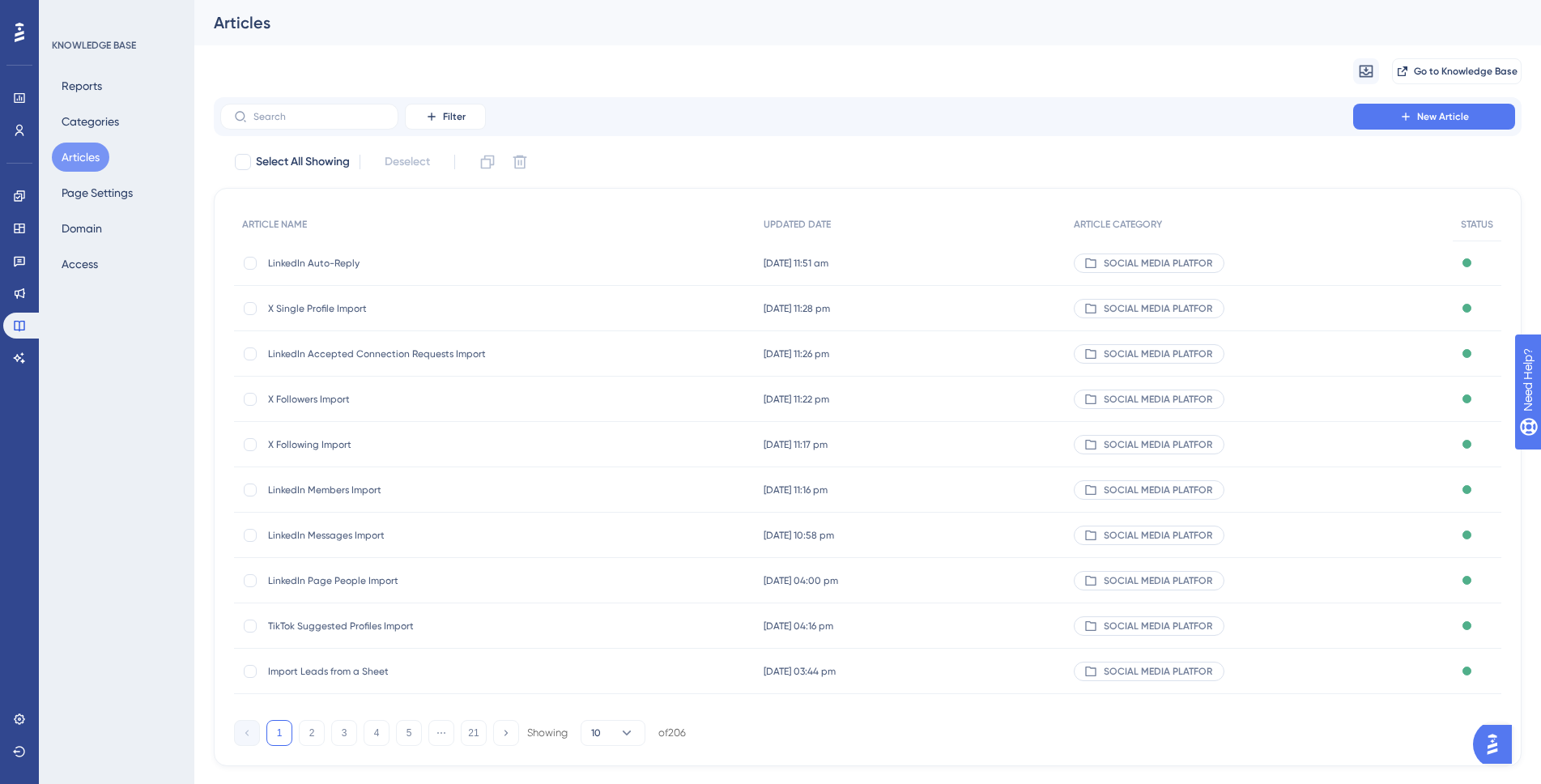
scroll to position [34, 0]
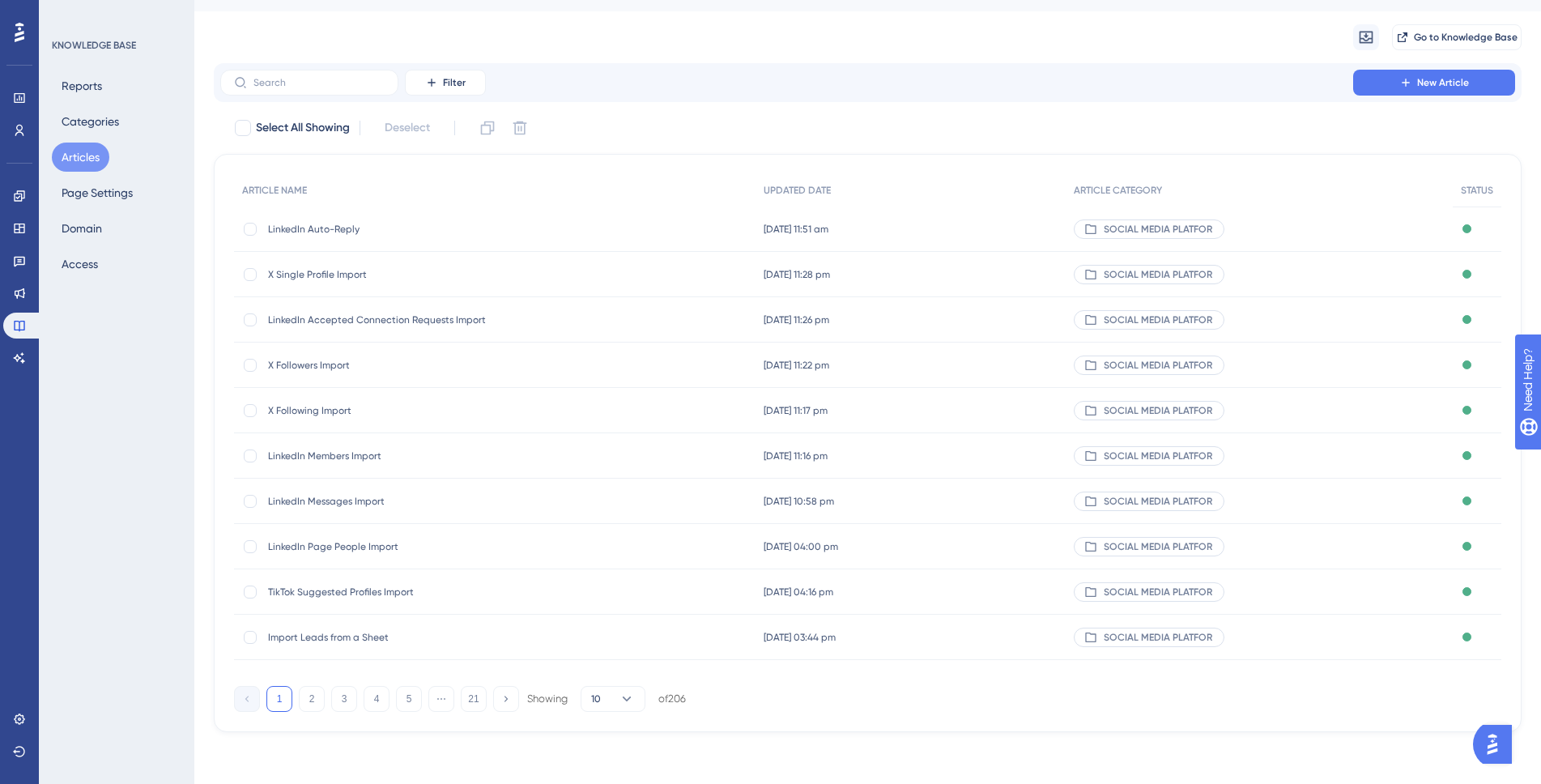
click at [1110, 234] on div "SOCIAL MEDIA PLATFOR" at bounding box center [1149, 228] width 151 height 20
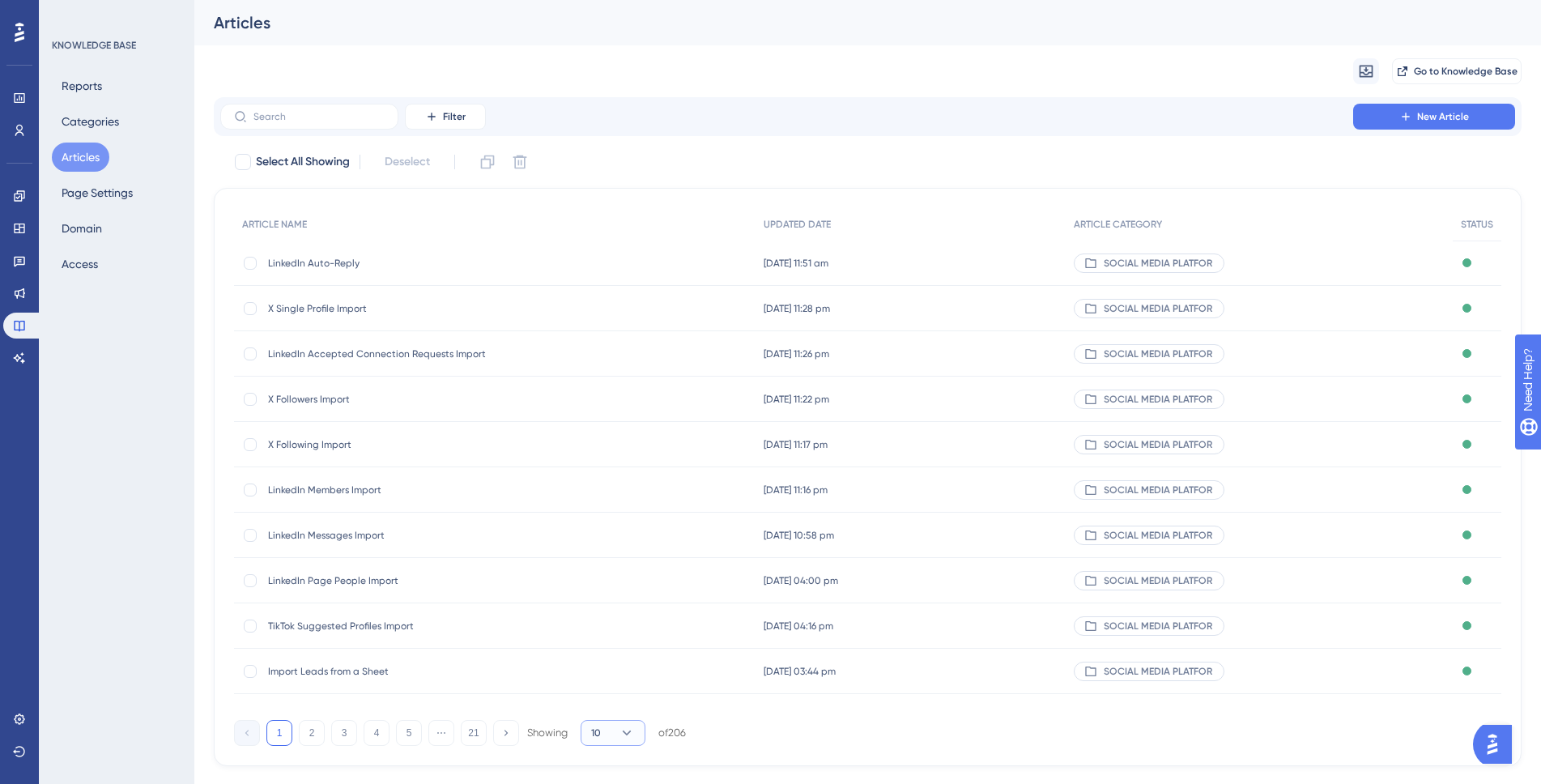
click at [630, 732] on icon at bounding box center [626, 733] width 16 height 16
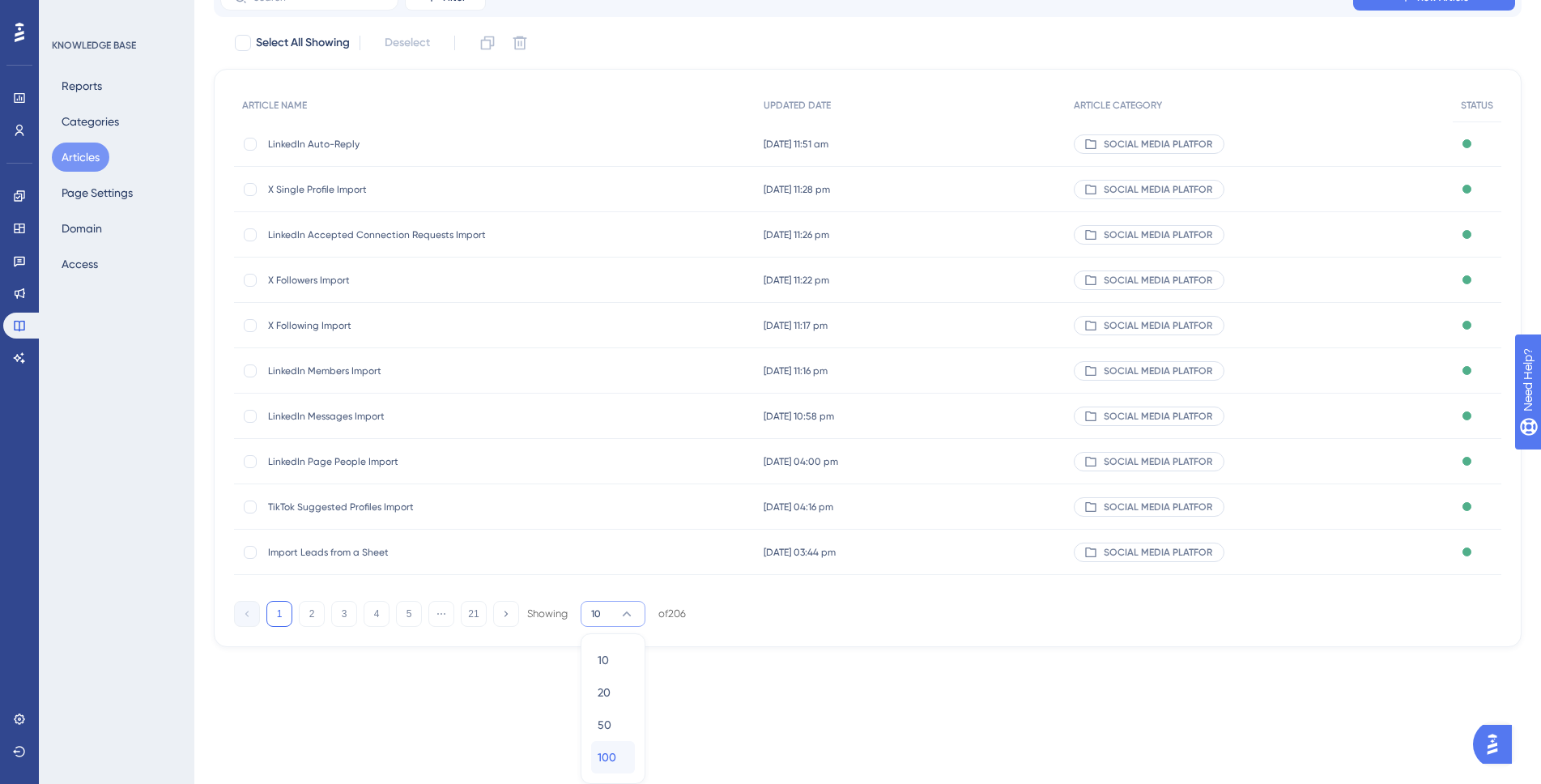
click at [602, 753] on span "100" at bounding box center [607, 757] width 19 height 20
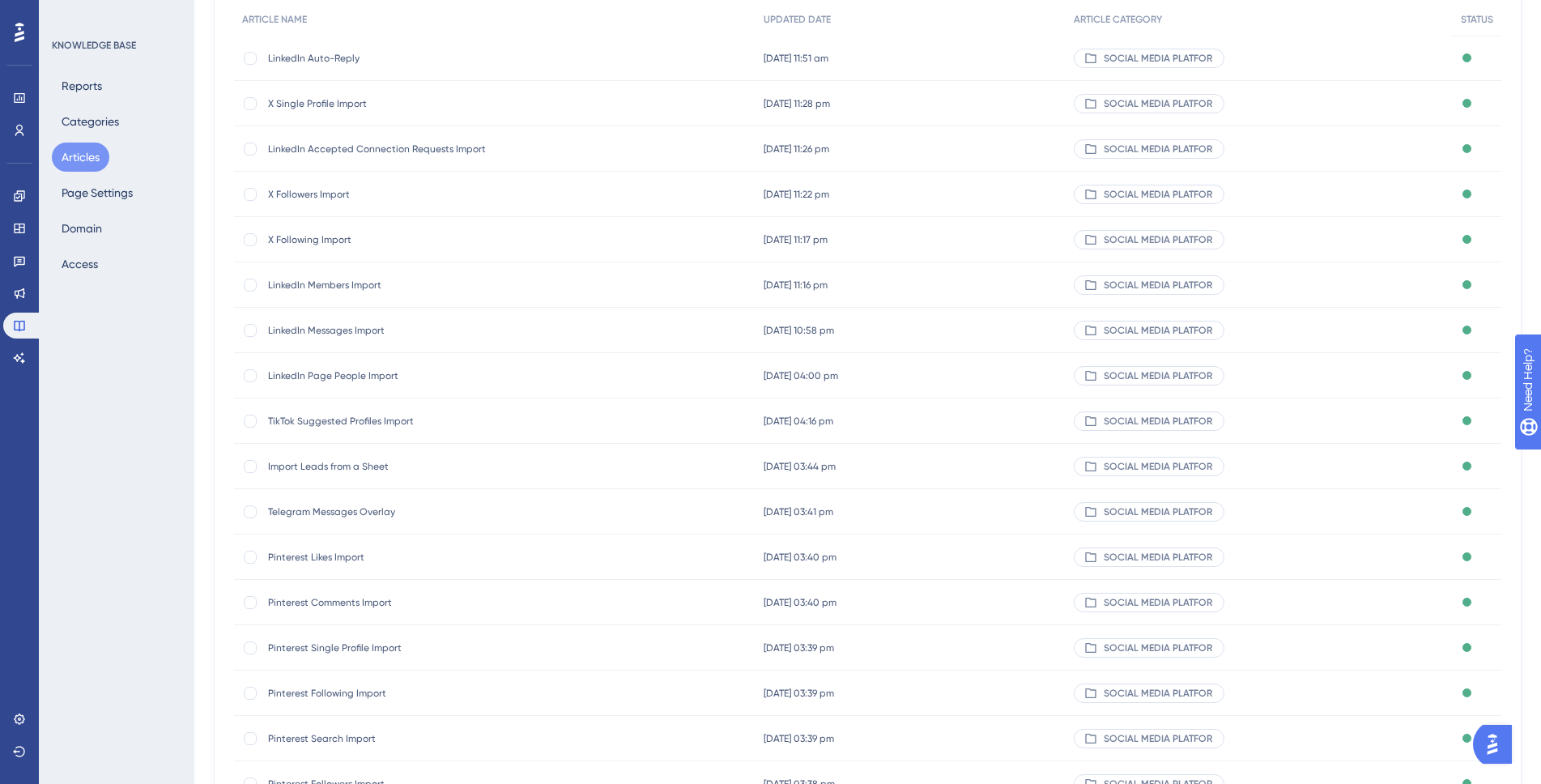
scroll to position [0, 0]
